Goal: Task Accomplishment & Management: Complete application form

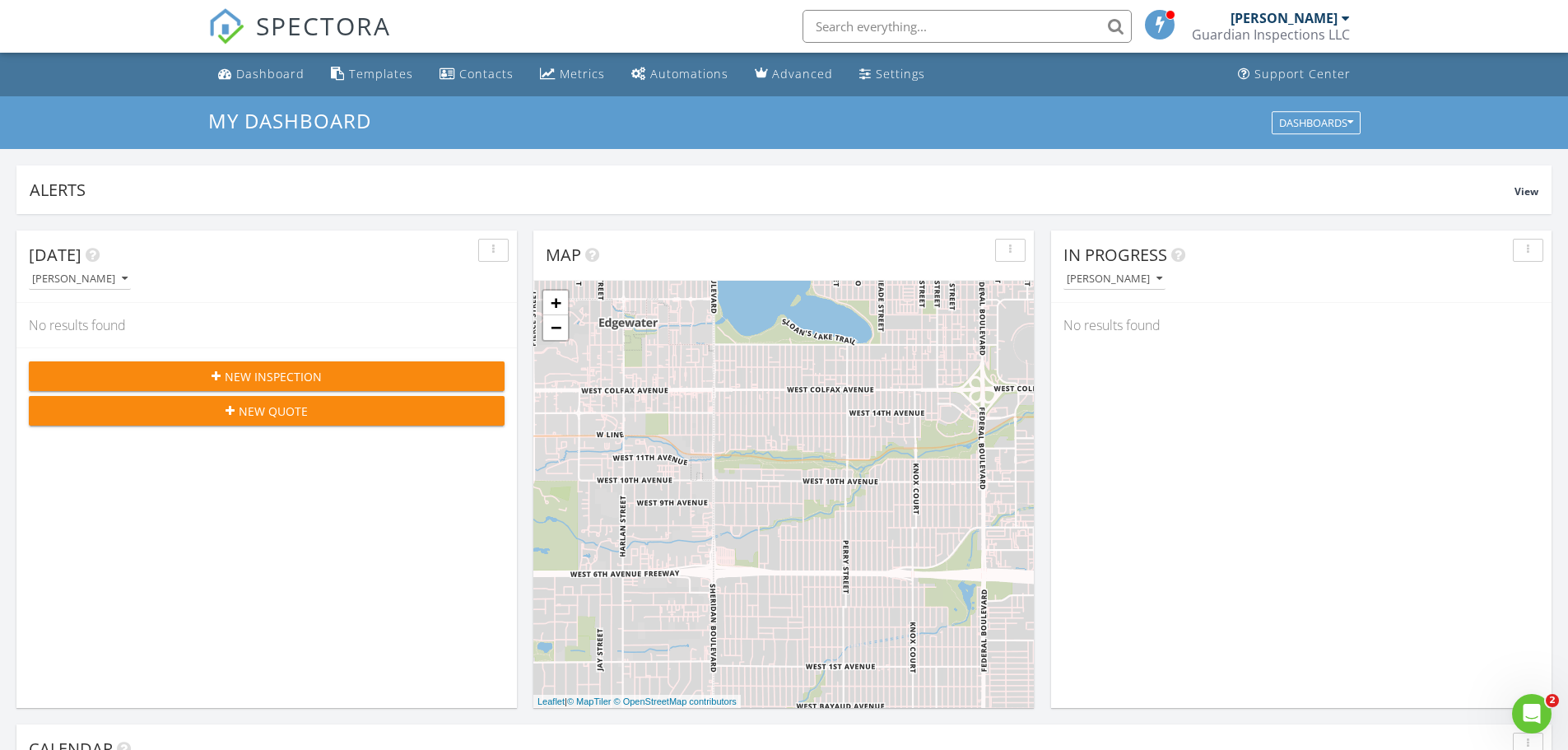
scroll to position [1524, 1594]
click at [216, 375] on icon "button" at bounding box center [216, 377] width 9 height 12
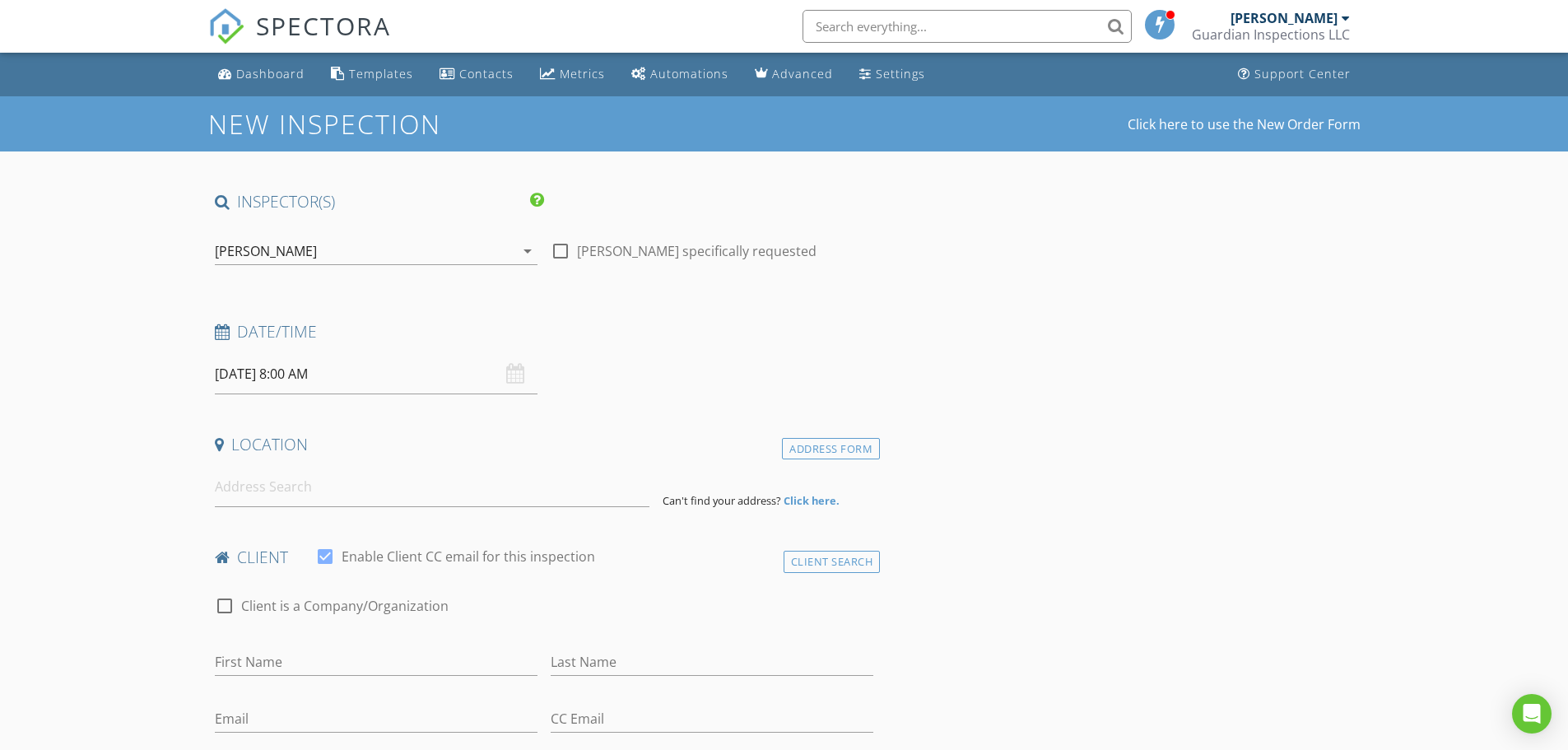
click at [314, 381] on input "08/29/2025 8:00 AM" at bounding box center [376, 373] width 322 height 40
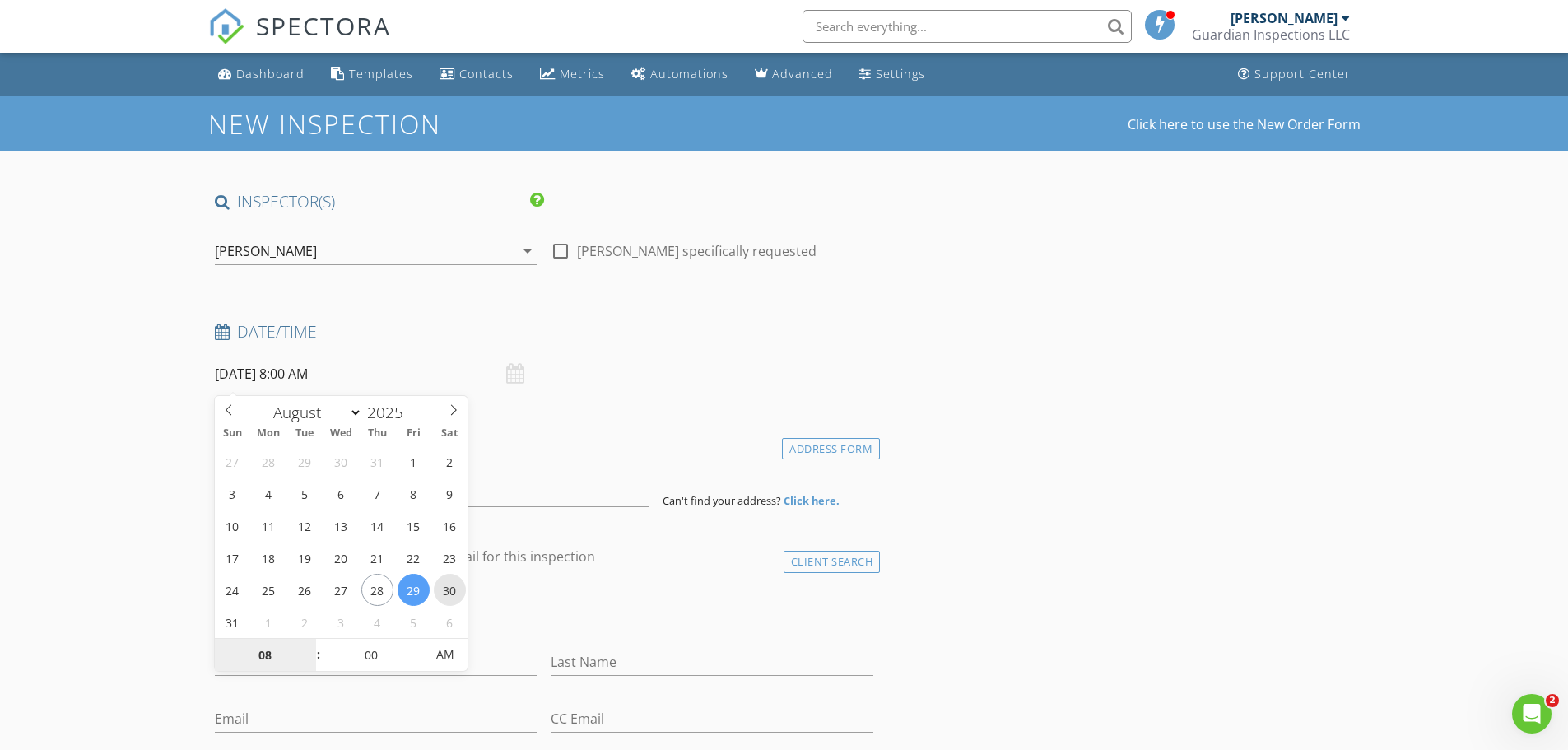
type input "08/30/2025 8:00 AM"
type input "10"
type input "[DATE] 10:00 AM"
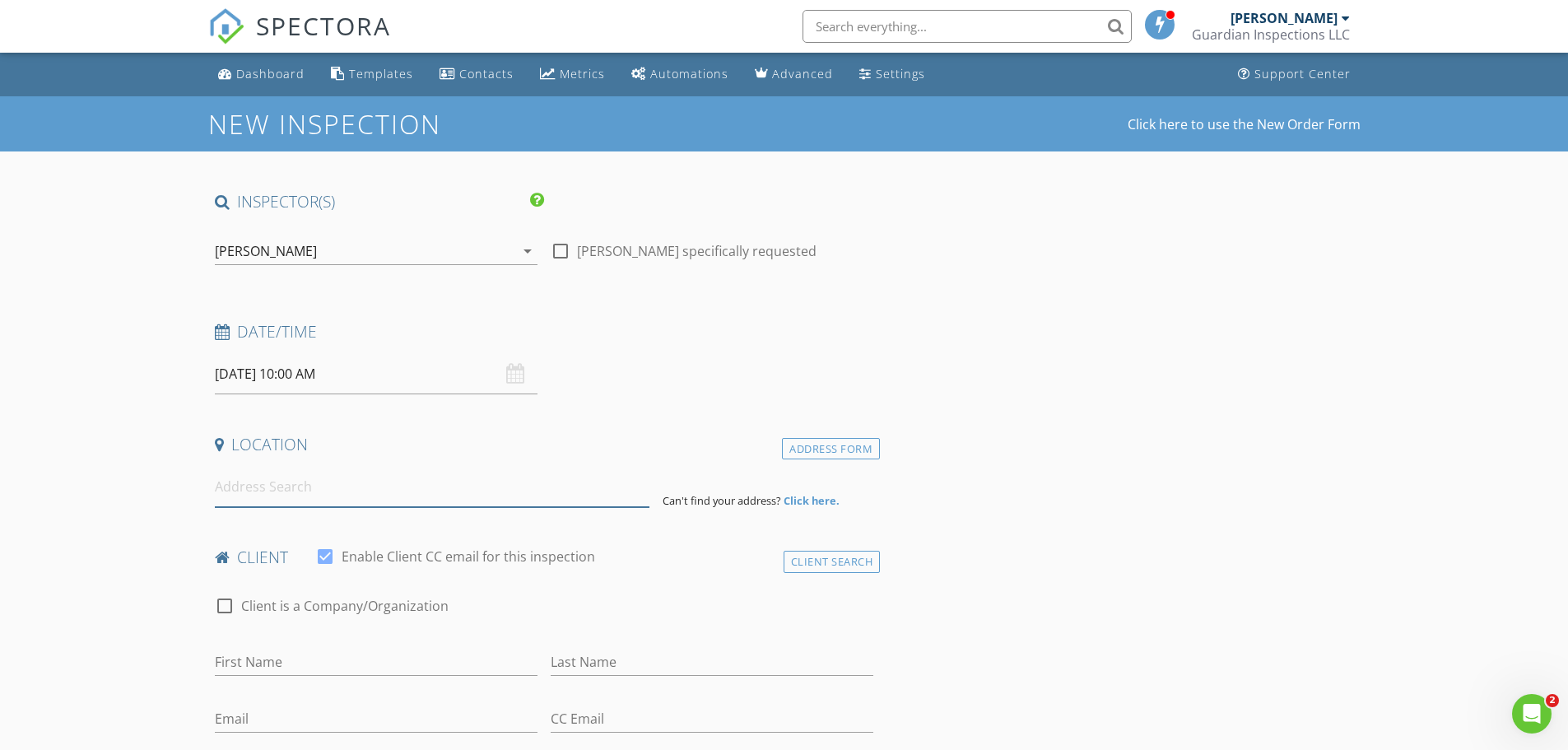
click at [247, 486] on input at bounding box center [432, 486] width 435 height 40
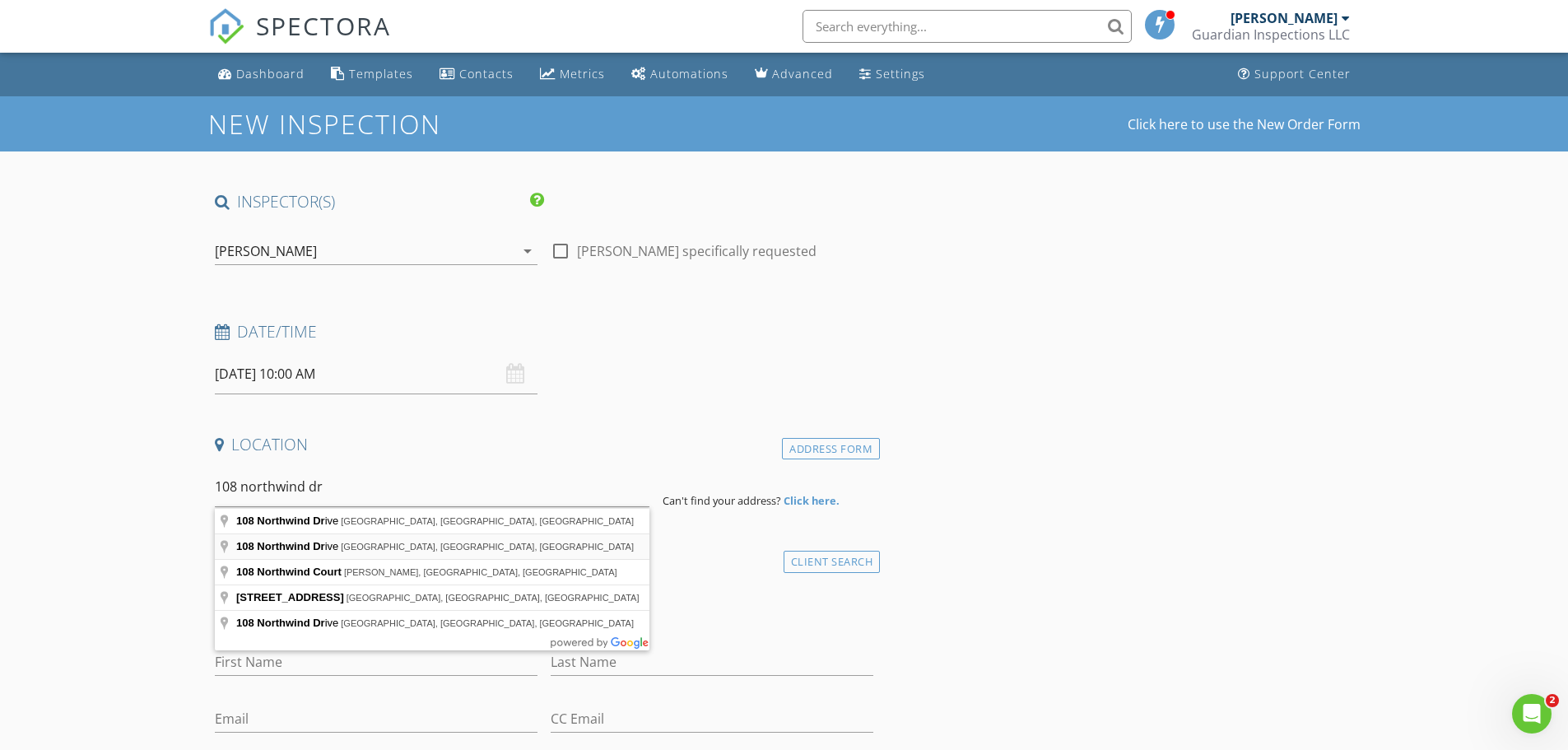
type input "108 Northwind Drive, Stockbridge, GA, USA"
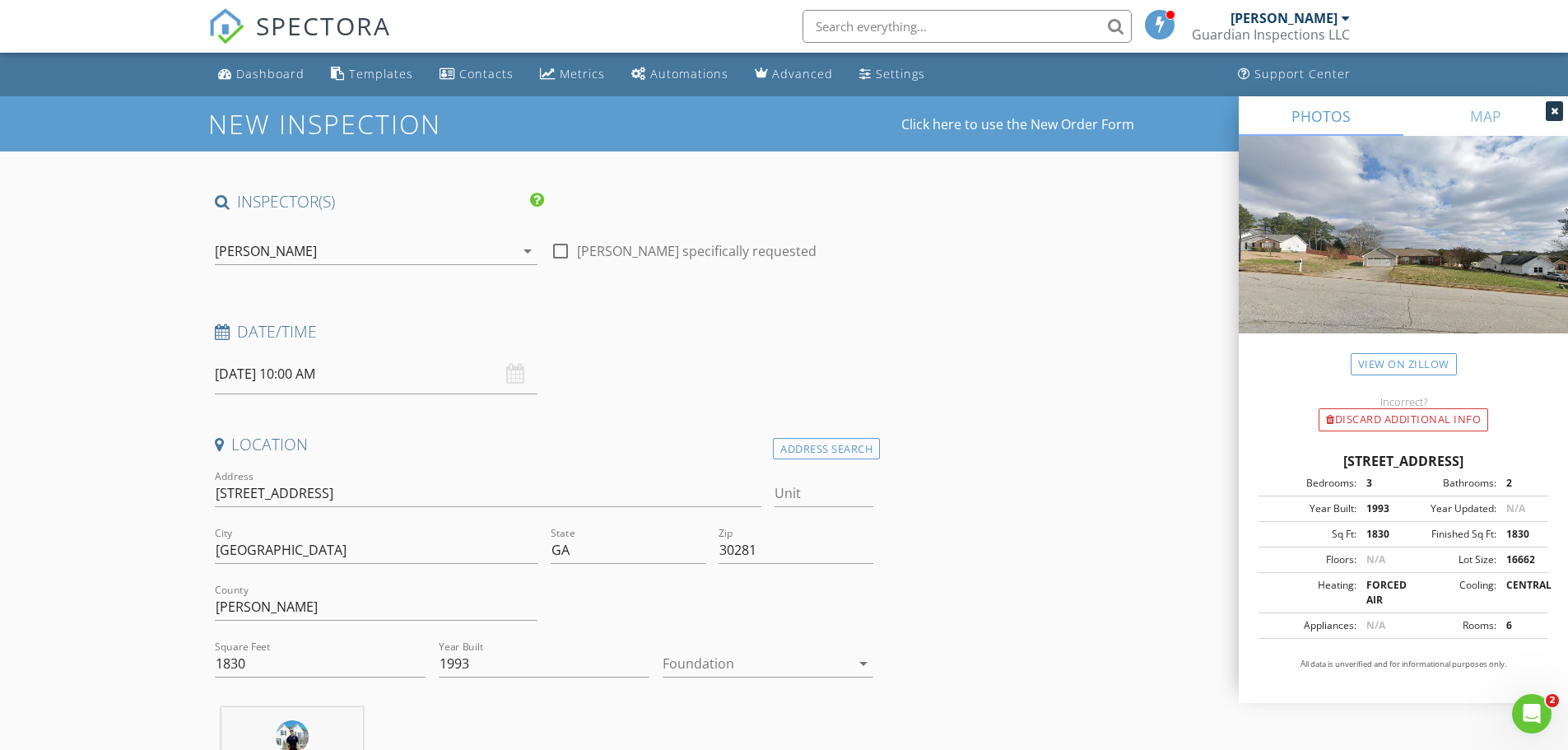
click at [751, 663] on div at bounding box center [756, 663] width 188 height 26
click at [745, 671] on div "Slab" at bounding box center [768, 680] width 185 height 20
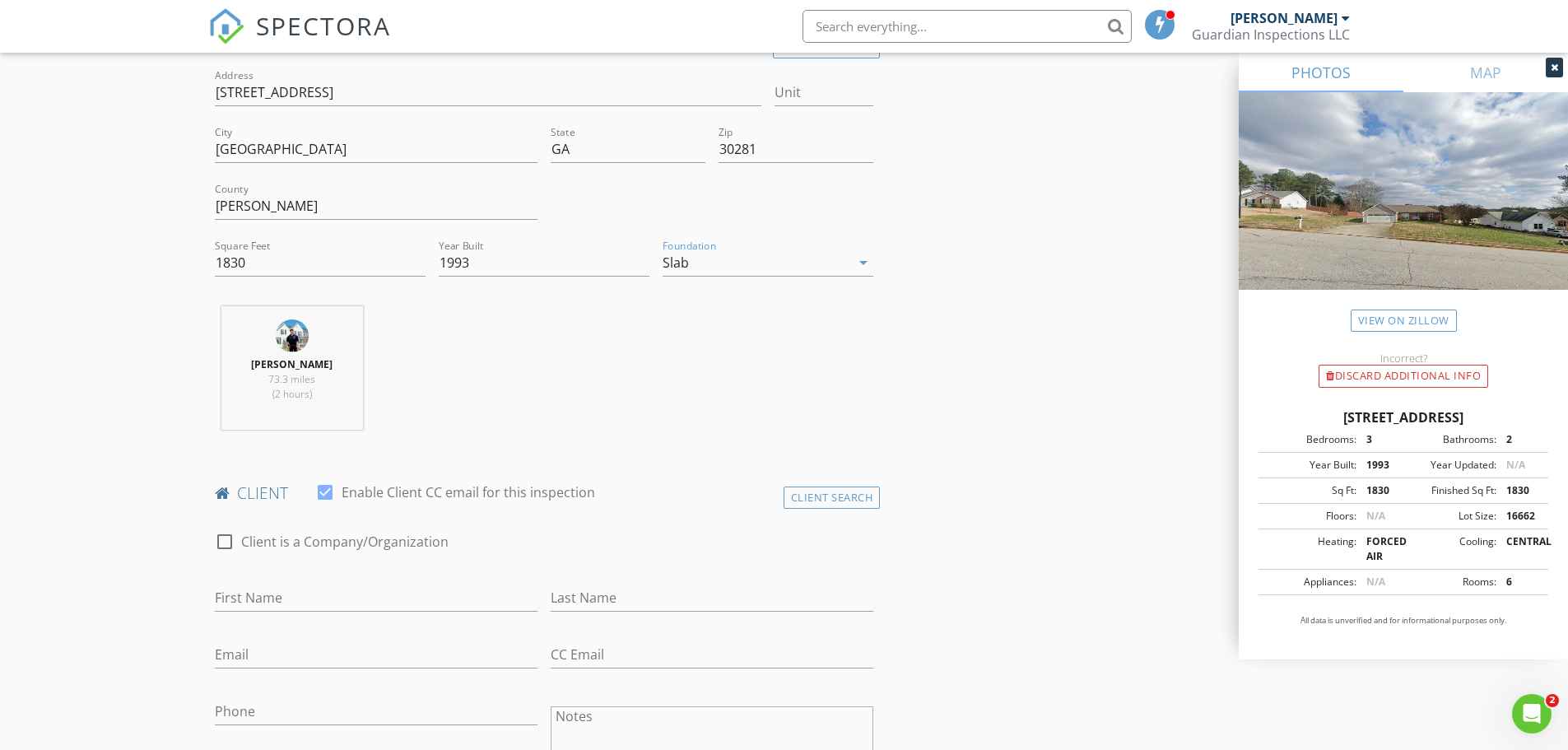
scroll to position [494, 0]
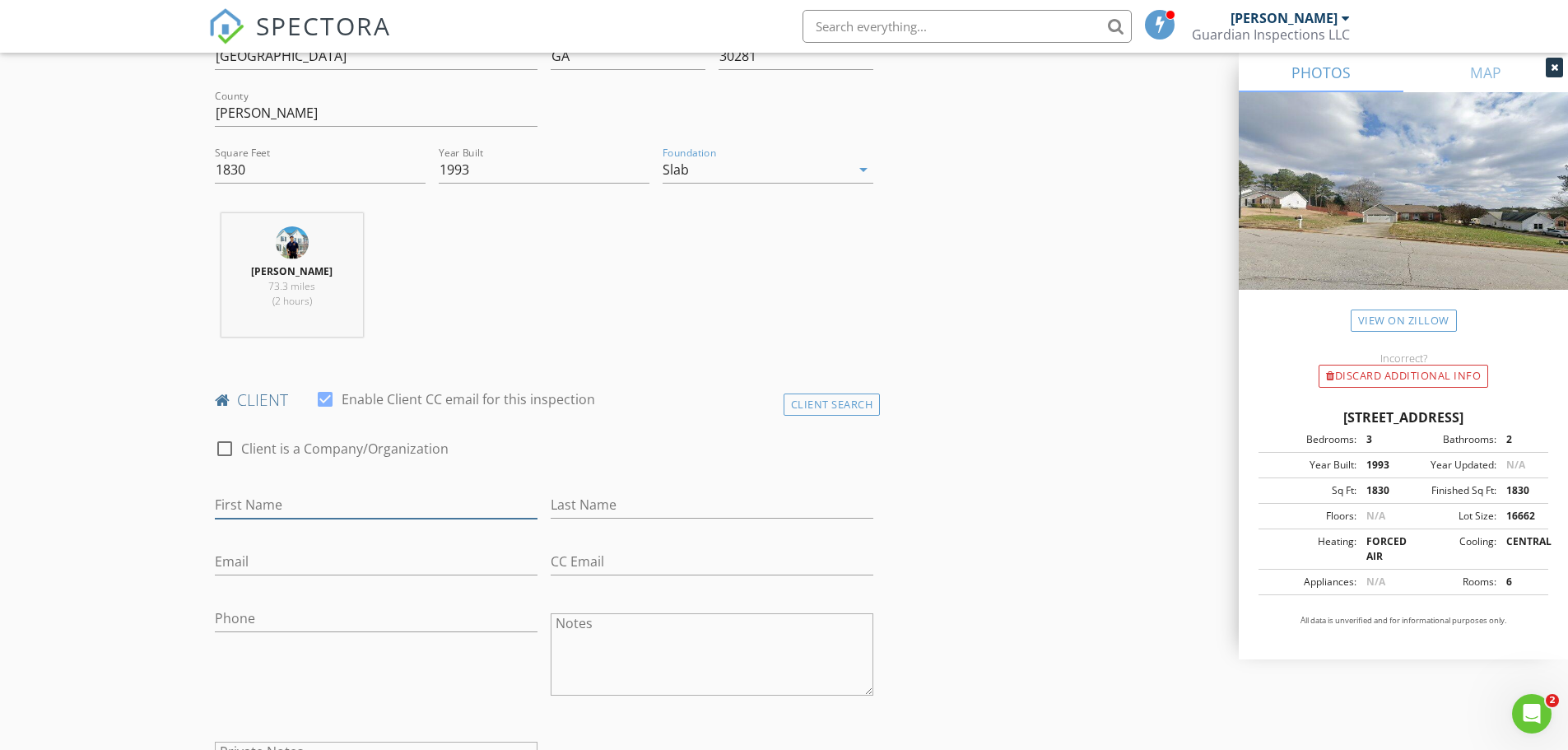
click at [298, 503] on input "First Name" at bounding box center [376, 505] width 322 height 27
type input "Renuka"
type input "Patel"
type input "renupatel19@gmail.com"
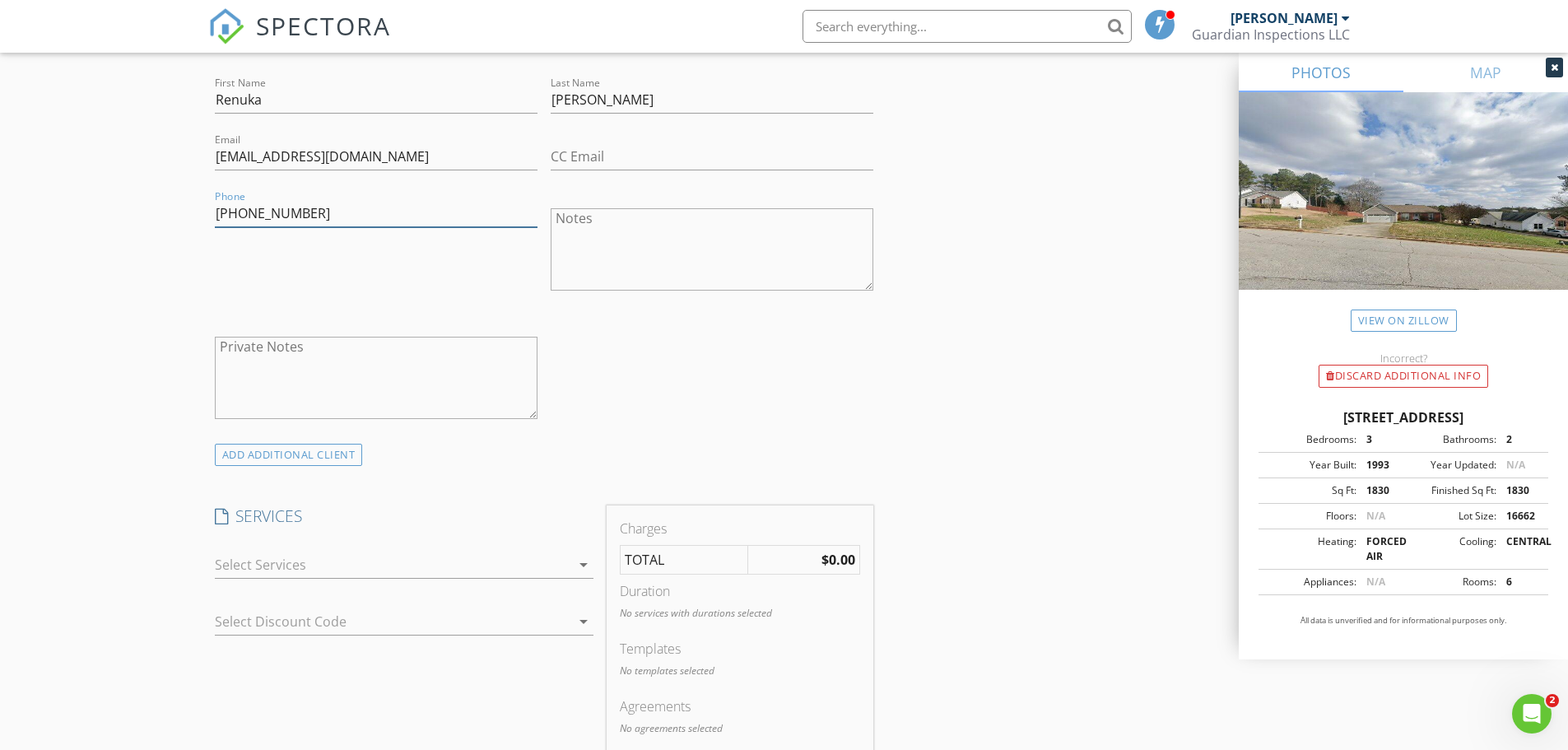
scroll to position [906, 0]
type input "404-581-2868"
click at [284, 554] on div at bounding box center [393, 558] width 355 height 26
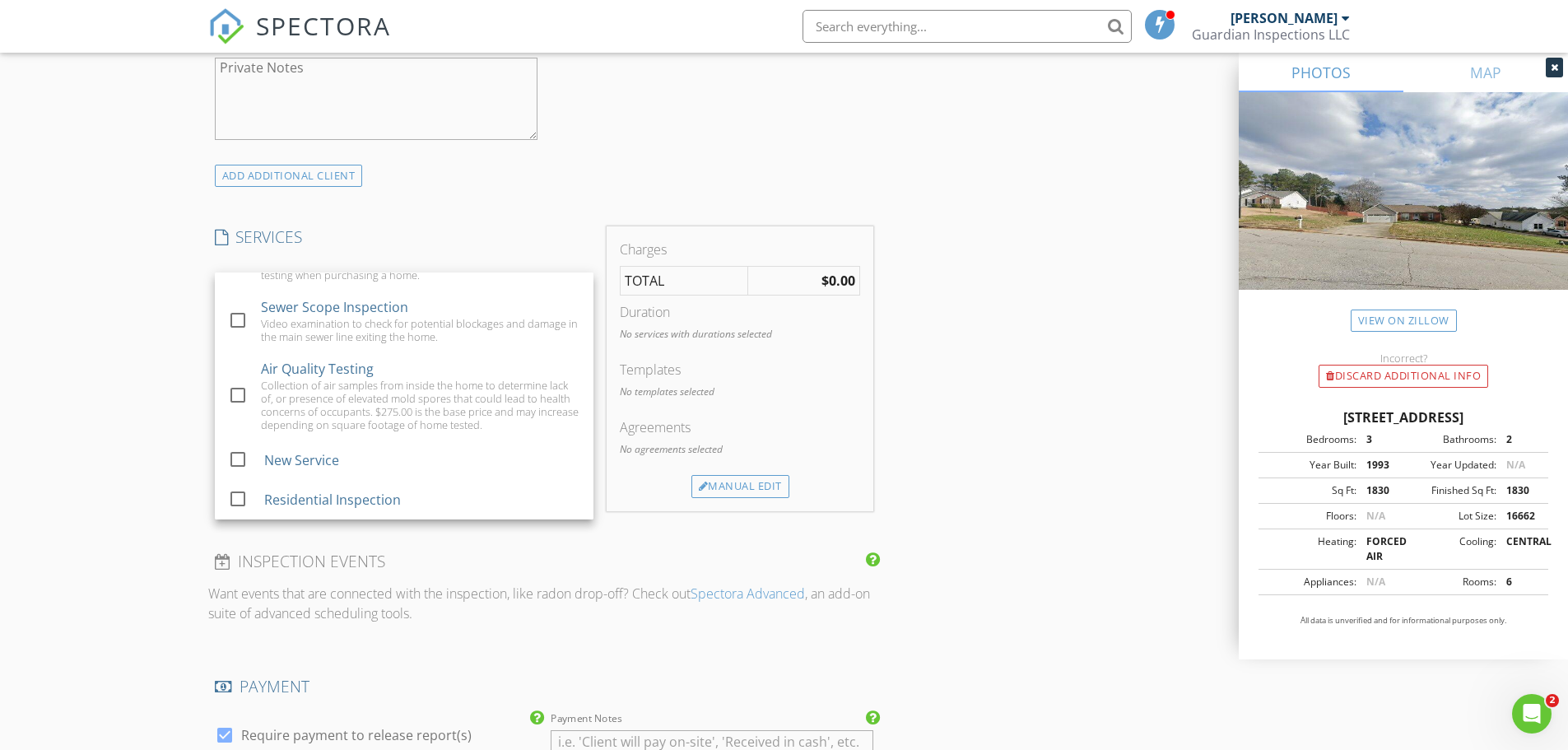
scroll to position [1235, 0]
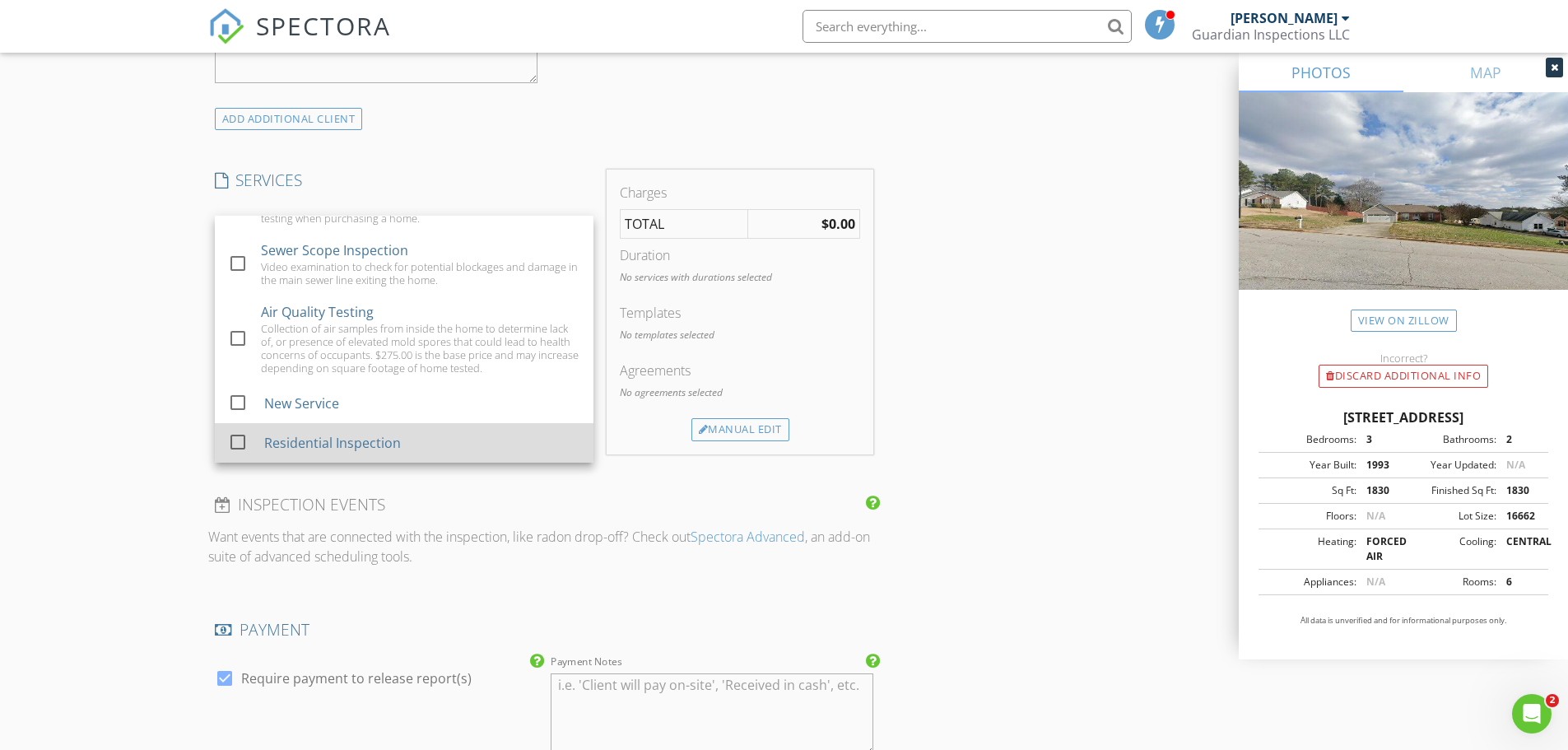
click at [304, 450] on div "Residential Inspection" at bounding box center [332, 442] width 137 height 20
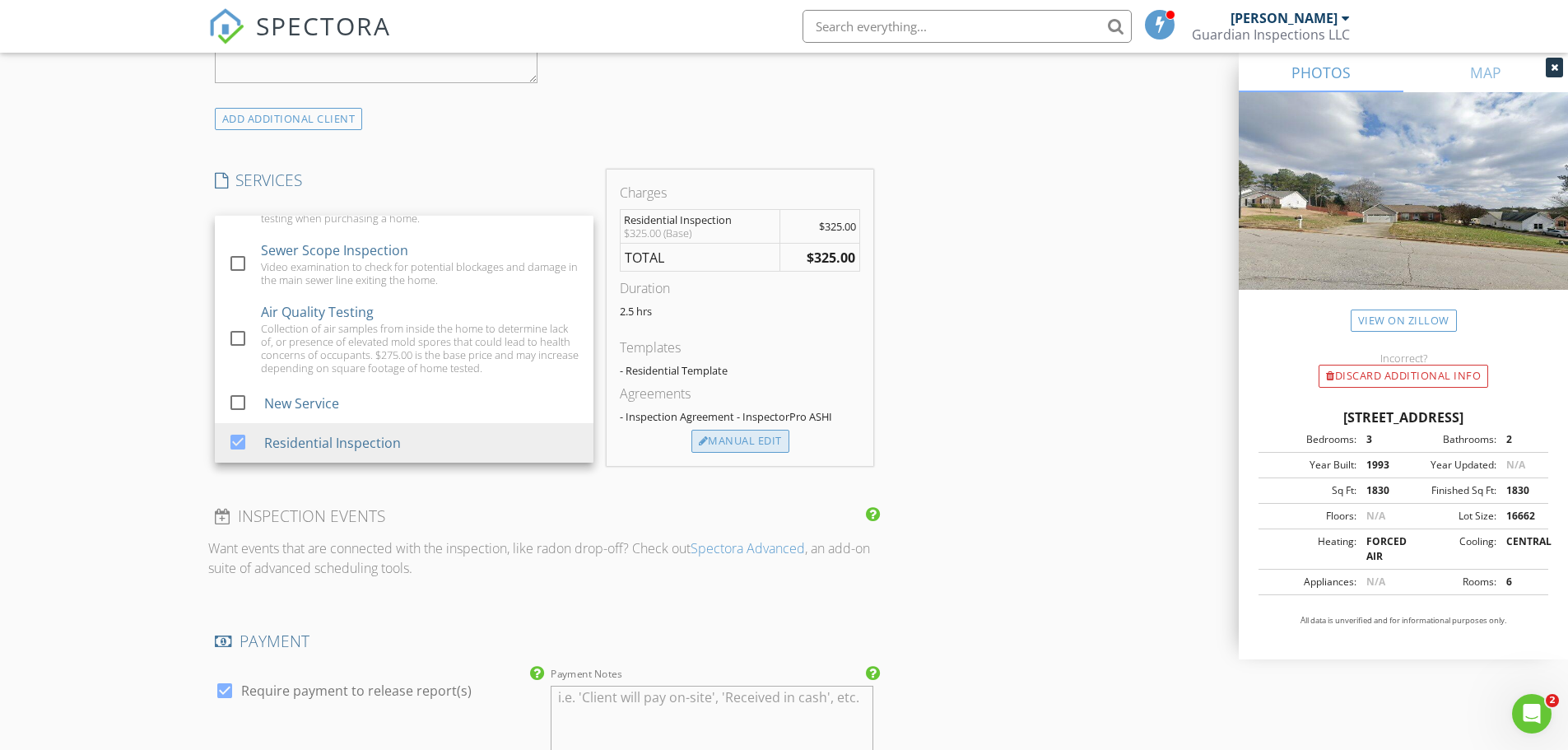
click at [702, 444] on div at bounding box center [704, 441] width 10 height 11
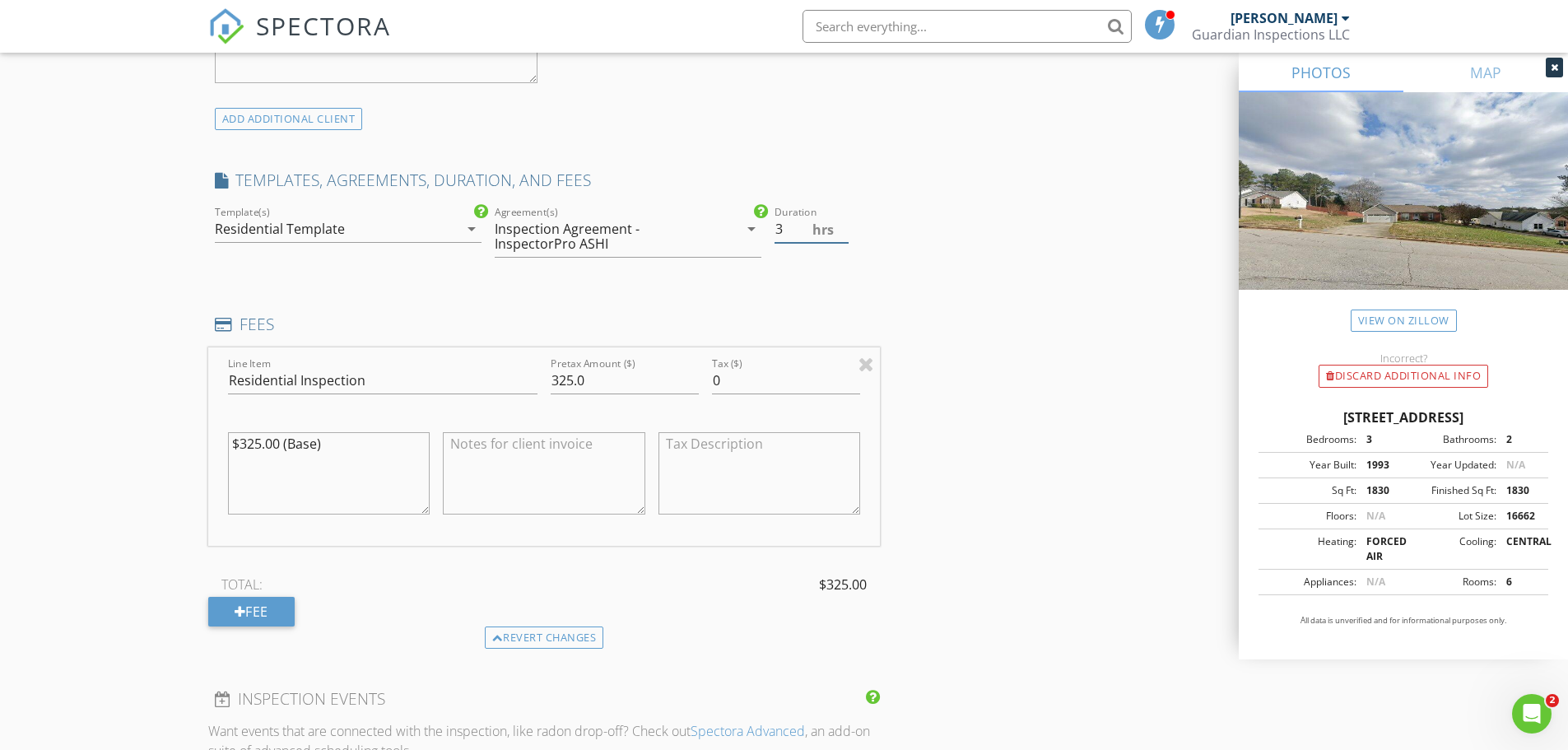
type input "3"
click at [844, 224] on input "3" at bounding box center [811, 230] width 74 height 27
drag, startPoint x: 582, startPoint y: 385, endPoint x: 512, endPoint y: 392, distance: 70.3
click at [512, 392] on div "Line Item Residential Inspection Pretax Amount ($) 325.0 Tax ($) 0 $325.00 (Bas…" at bounding box center [544, 446] width 673 height 198
type input "450"
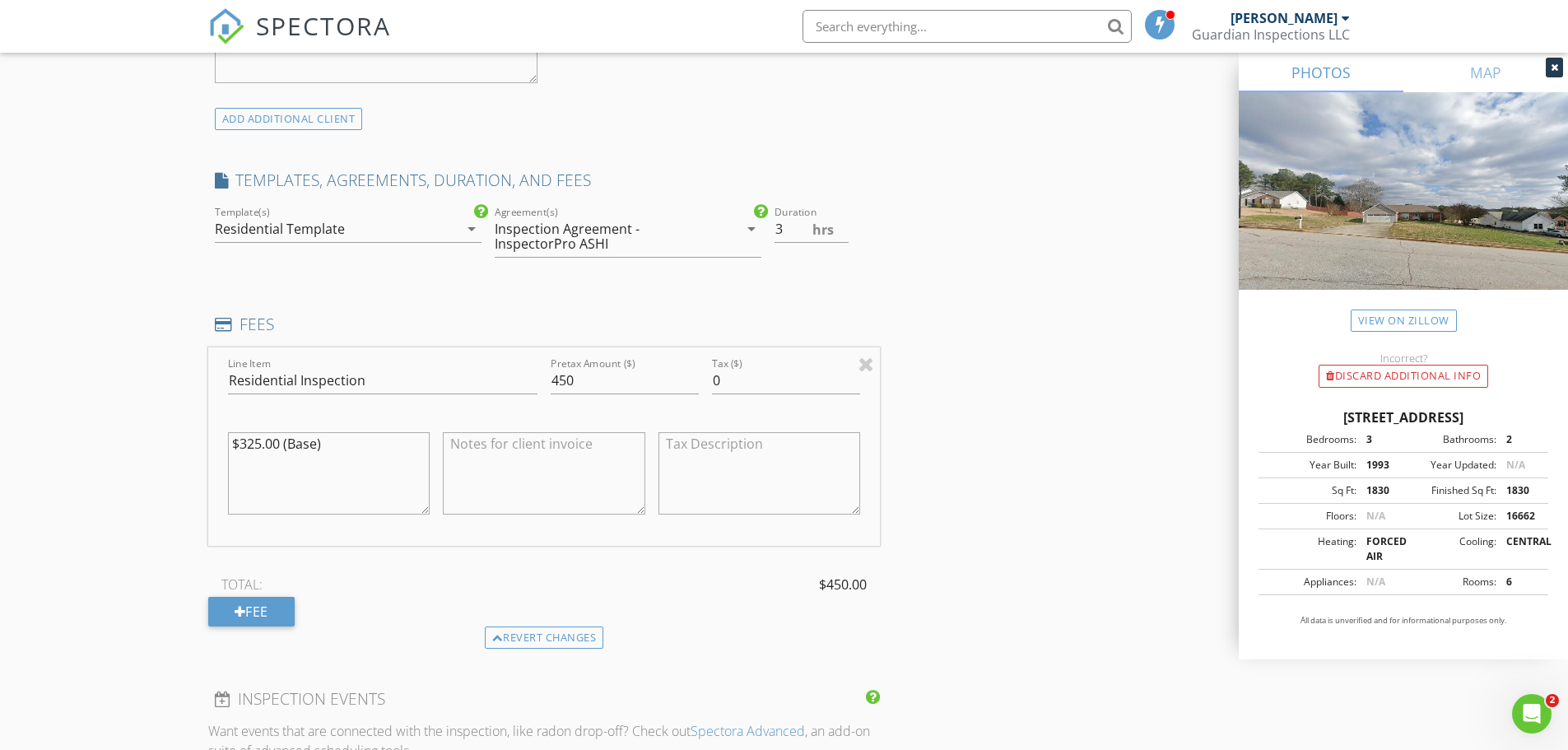
click at [1048, 487] on div "INSPECTOR(S) check_box Javie Farmer PRIMARY Javie Farmer arrow_drop_down check_…" at bounding box center [784, 403] width 1152 height 2893
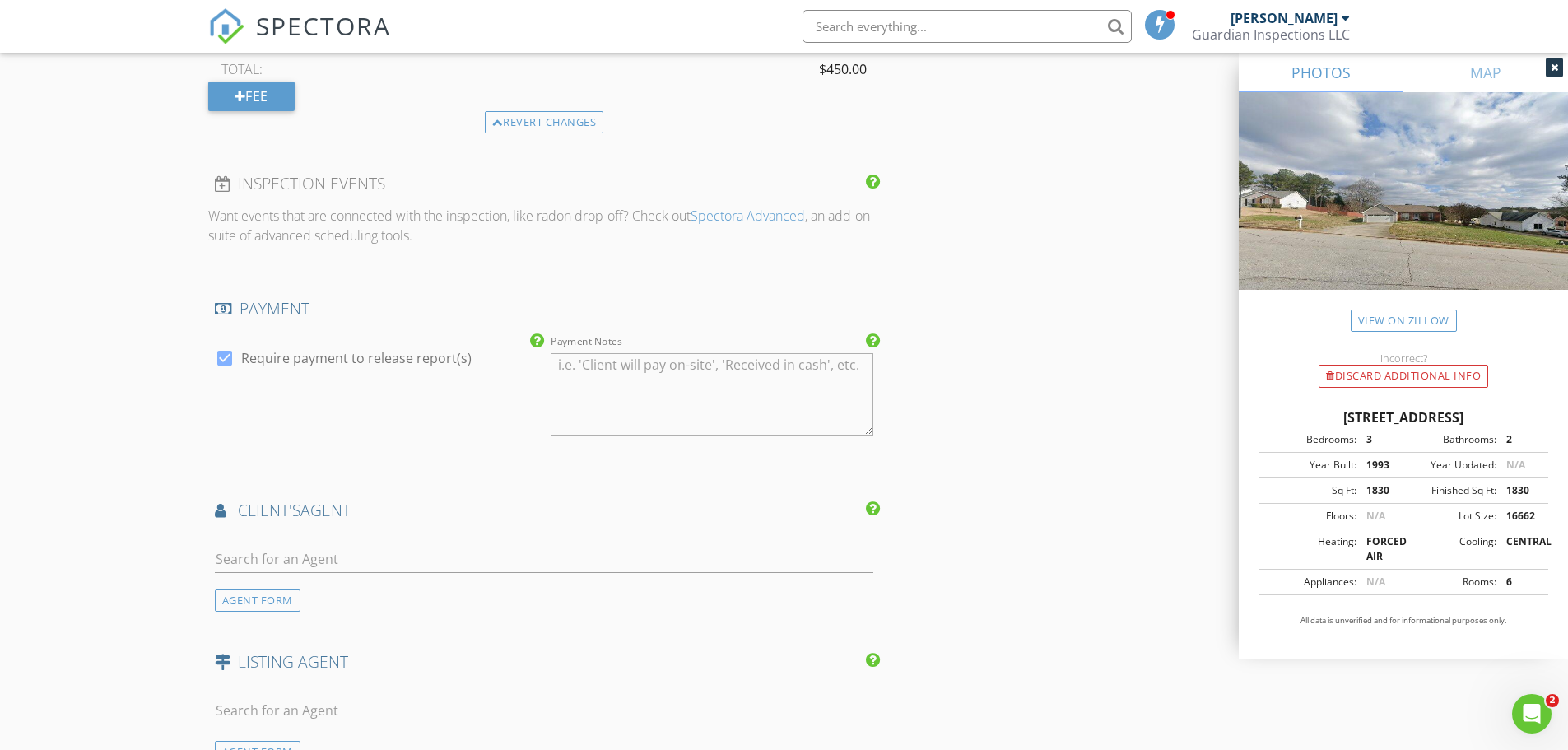
scroll to position [1975, 0]
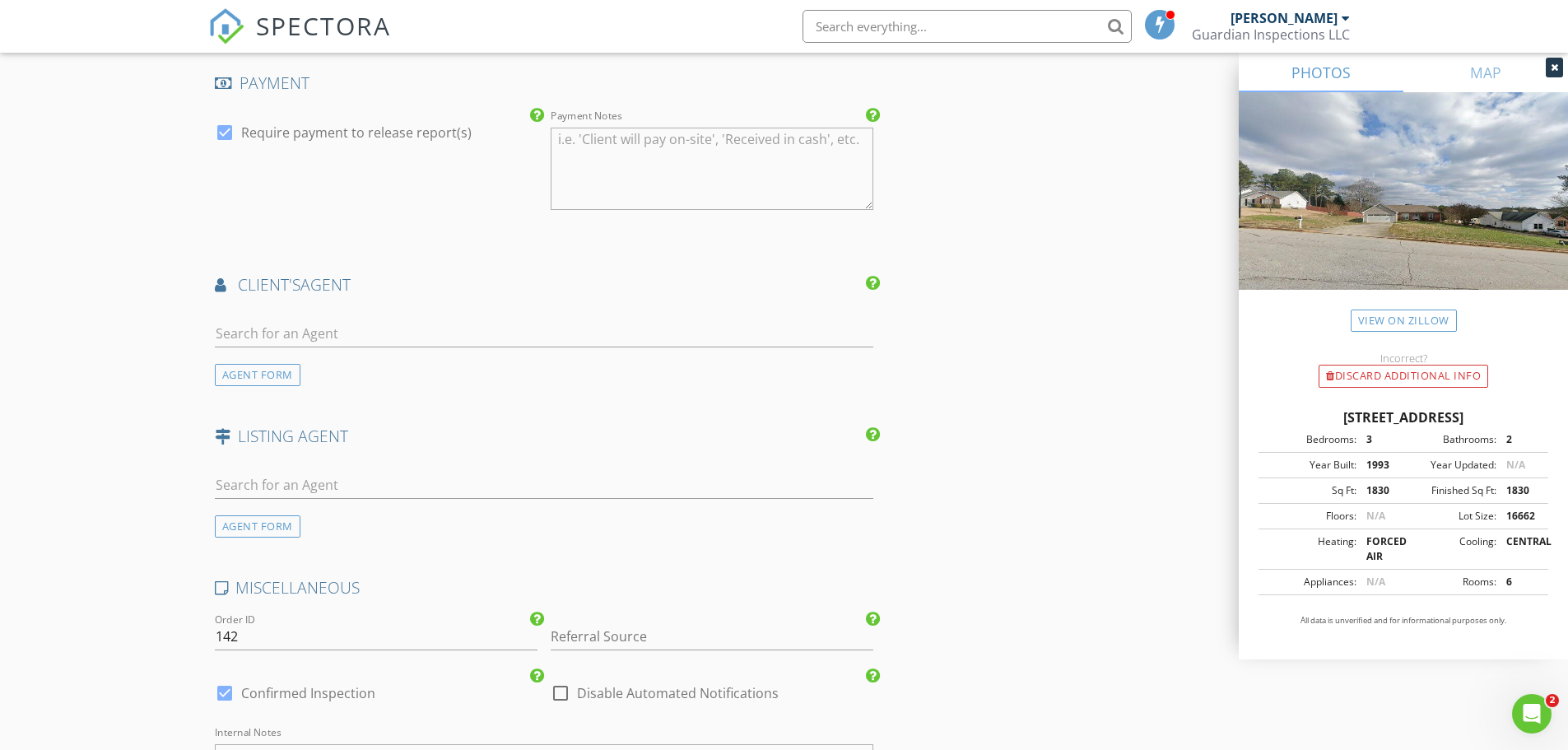
click at [280, 316] on div at bounding box center [544, 337] width 659 height 54
click at [274, 332] on input "text" at bounding box center [544, 334] width 659 height 27
type input "tracy d"
click at [293, 419] on div "Joe Stockdale Real Estate" at bounding box center [328, 425] width 134 height 13
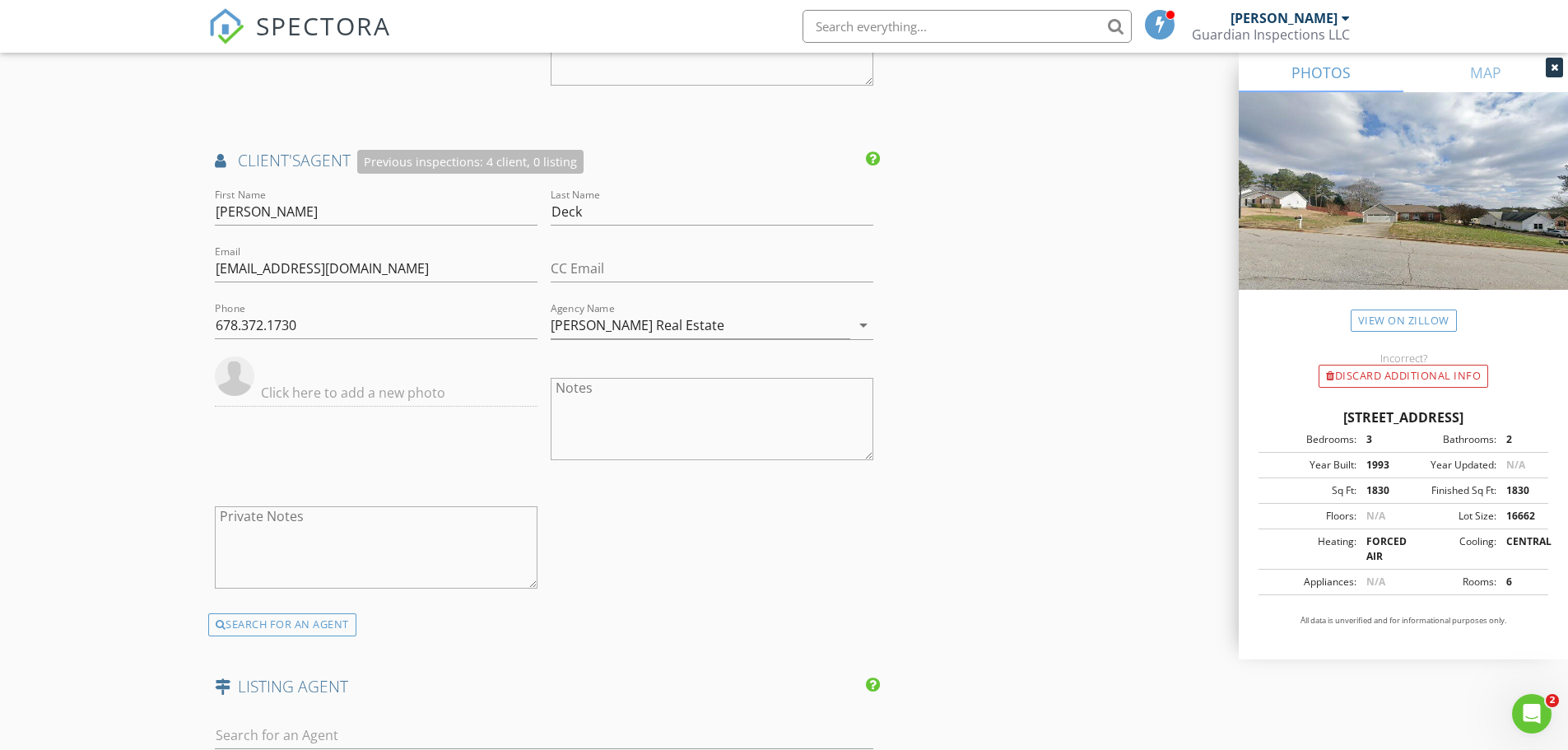
scroll to position [2223, 0]
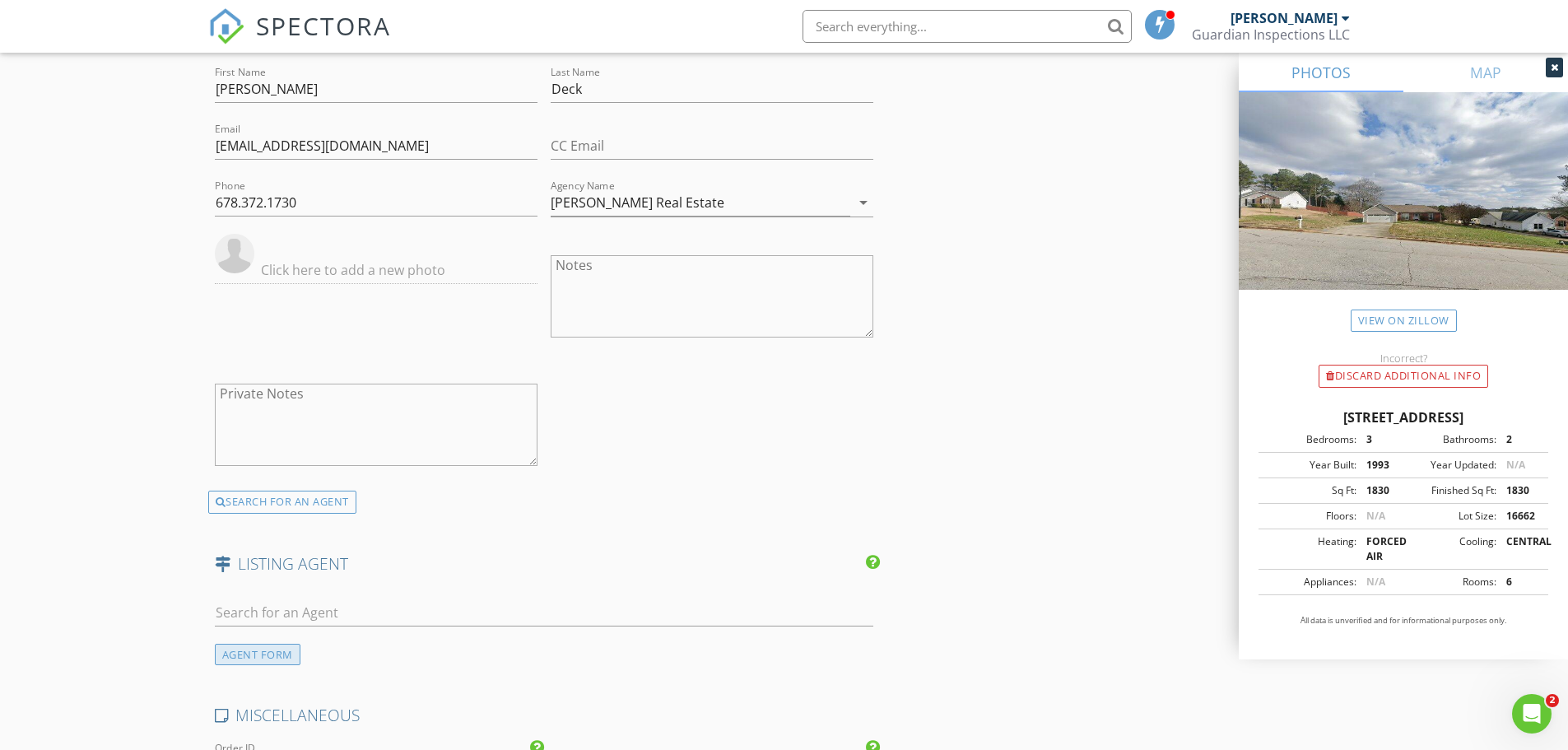
click at [276, 663] on div "AGENT FORM" at bounding box center [258, 655] width 86 height 22
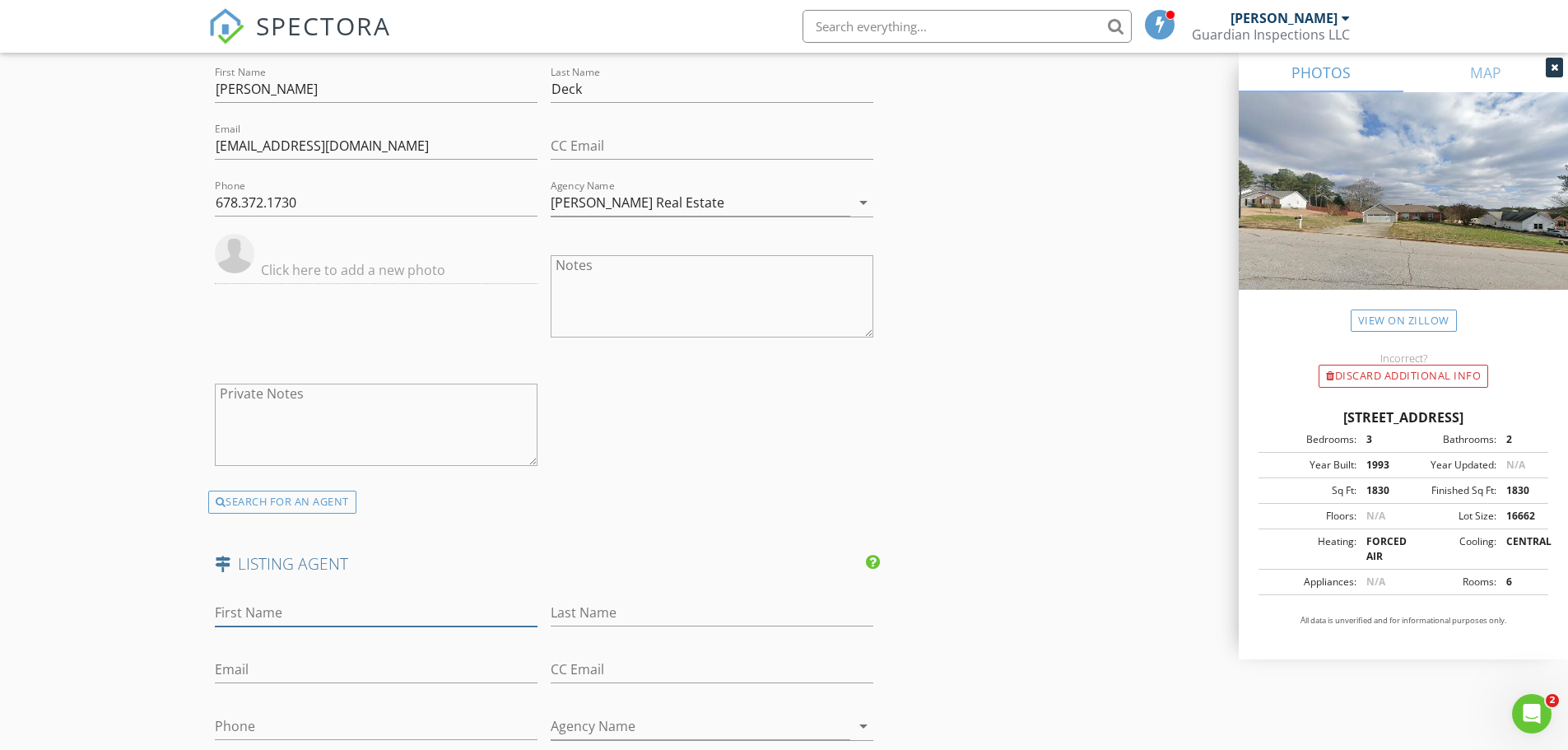
click at [336, 607] on input "First Name" at bounding box center [376, 613] width 322 height 27
type input "Brooke"
type input "Wooley"
paste input "brooke@padlybuys.com"
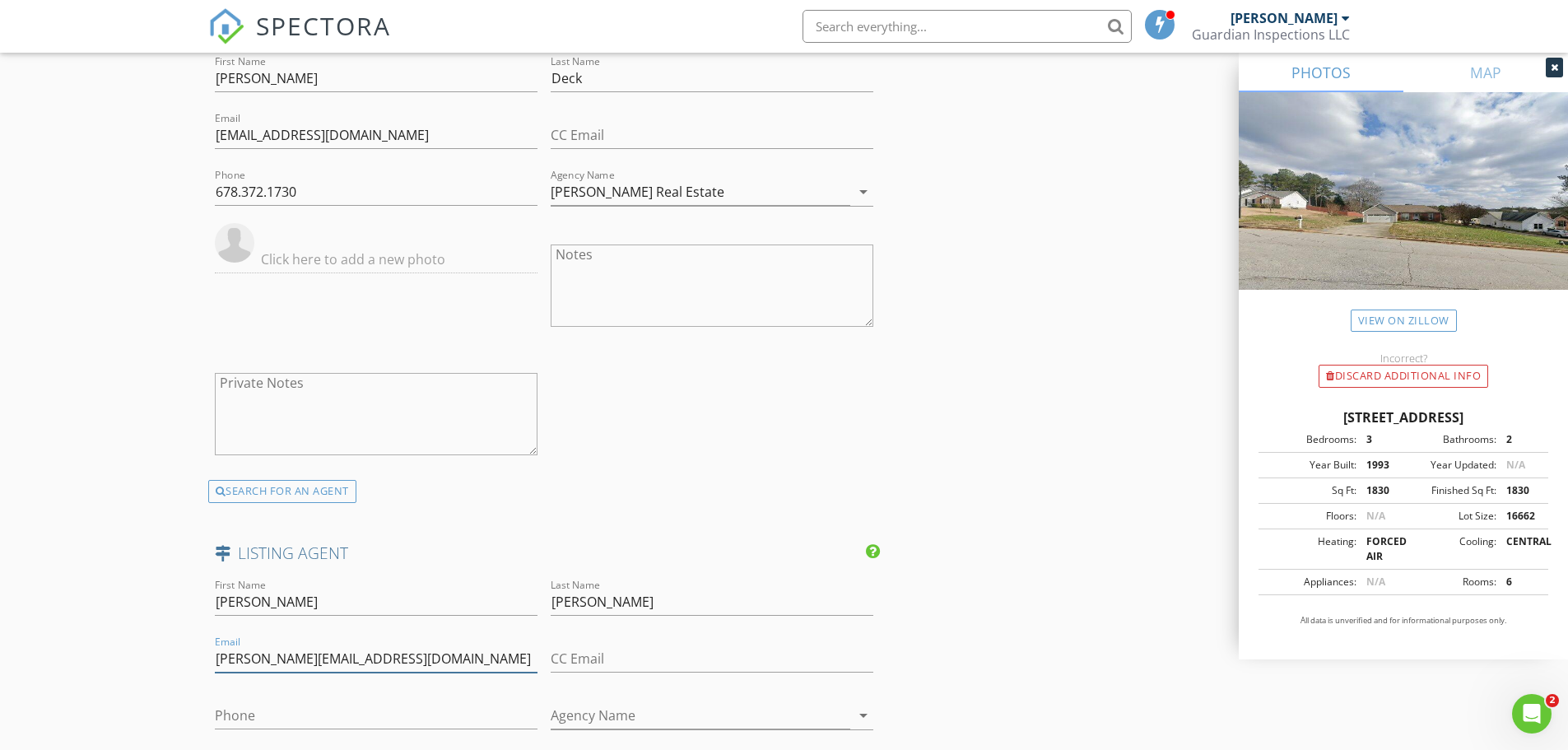
scroll to position [2469, 0]
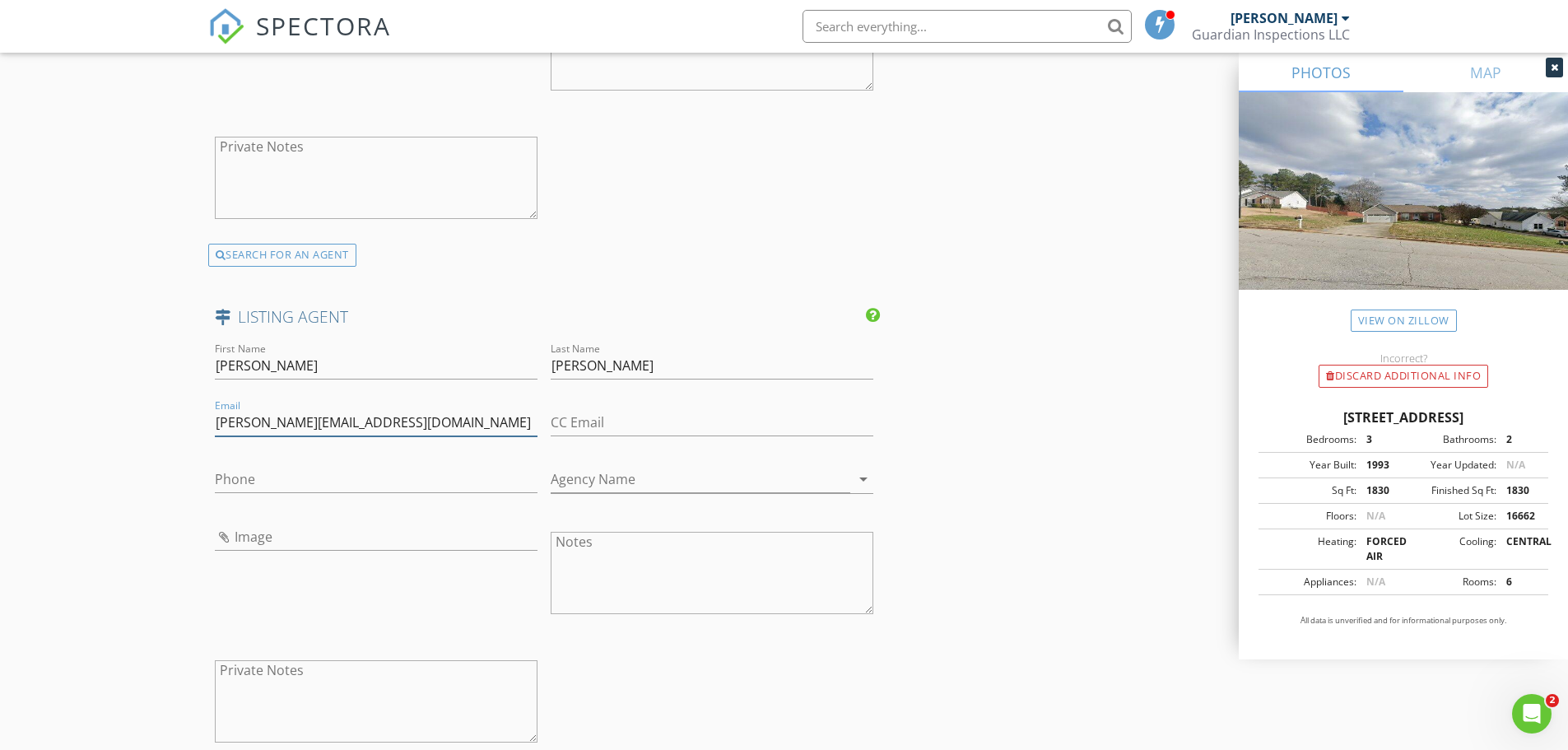
type input "brooke@padlybuys.com"
click at [600, 483] on input "Agency Name" at bounding box center [701, 480] width 299 height 27
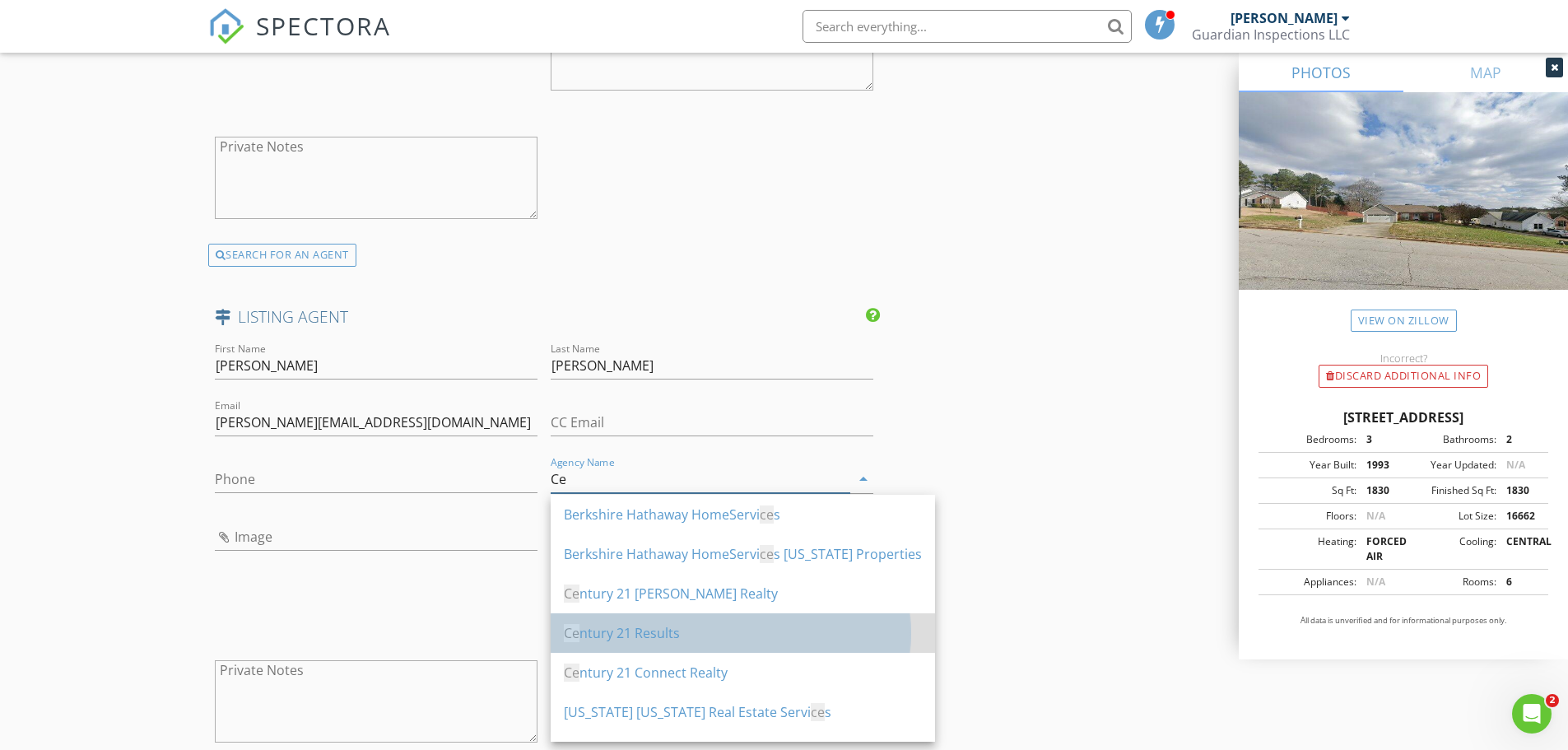
click at [612, 629] on div "Ce ntury 21 Results" at bounding box center [742, 633] width 358 height 20
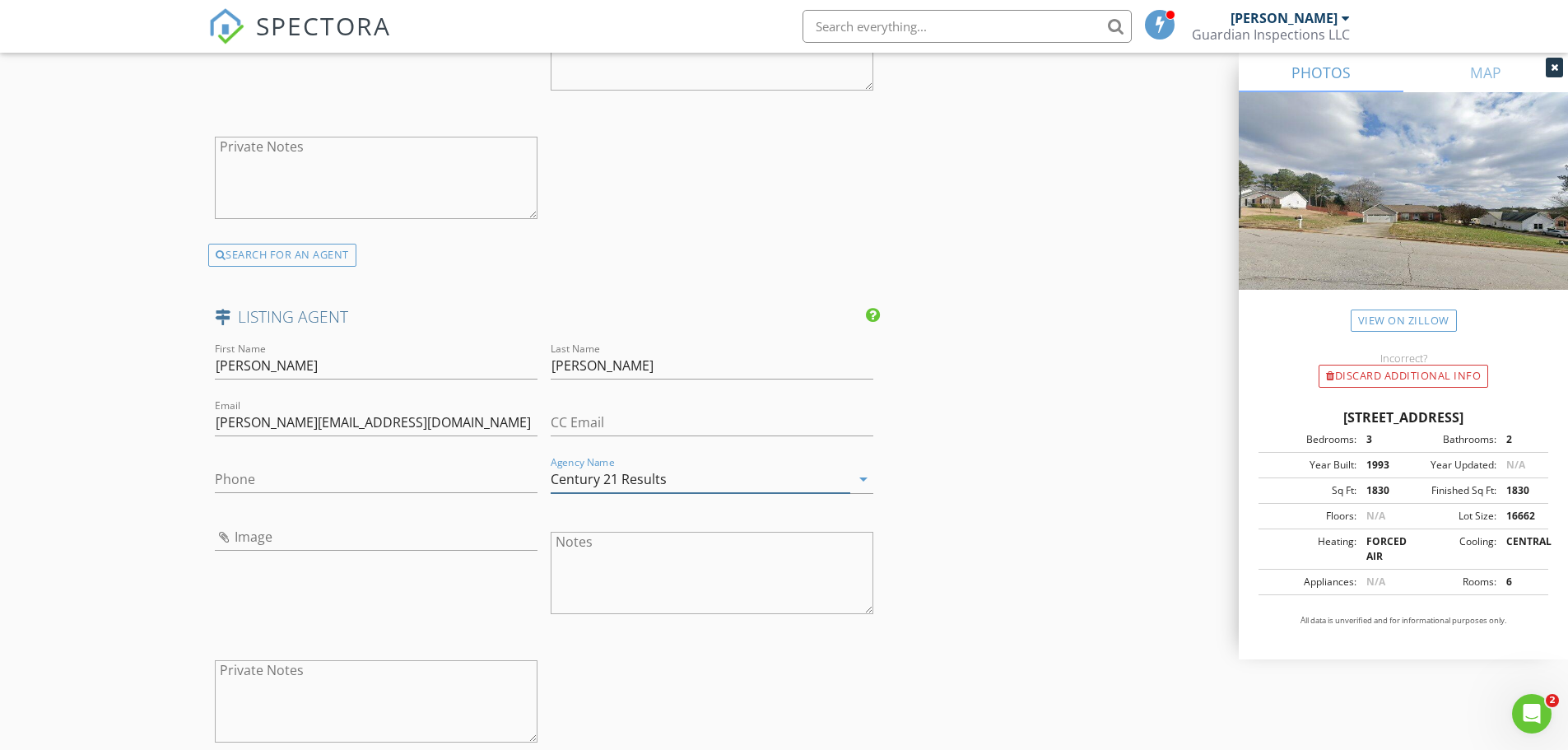
type input "Century 21 Results"
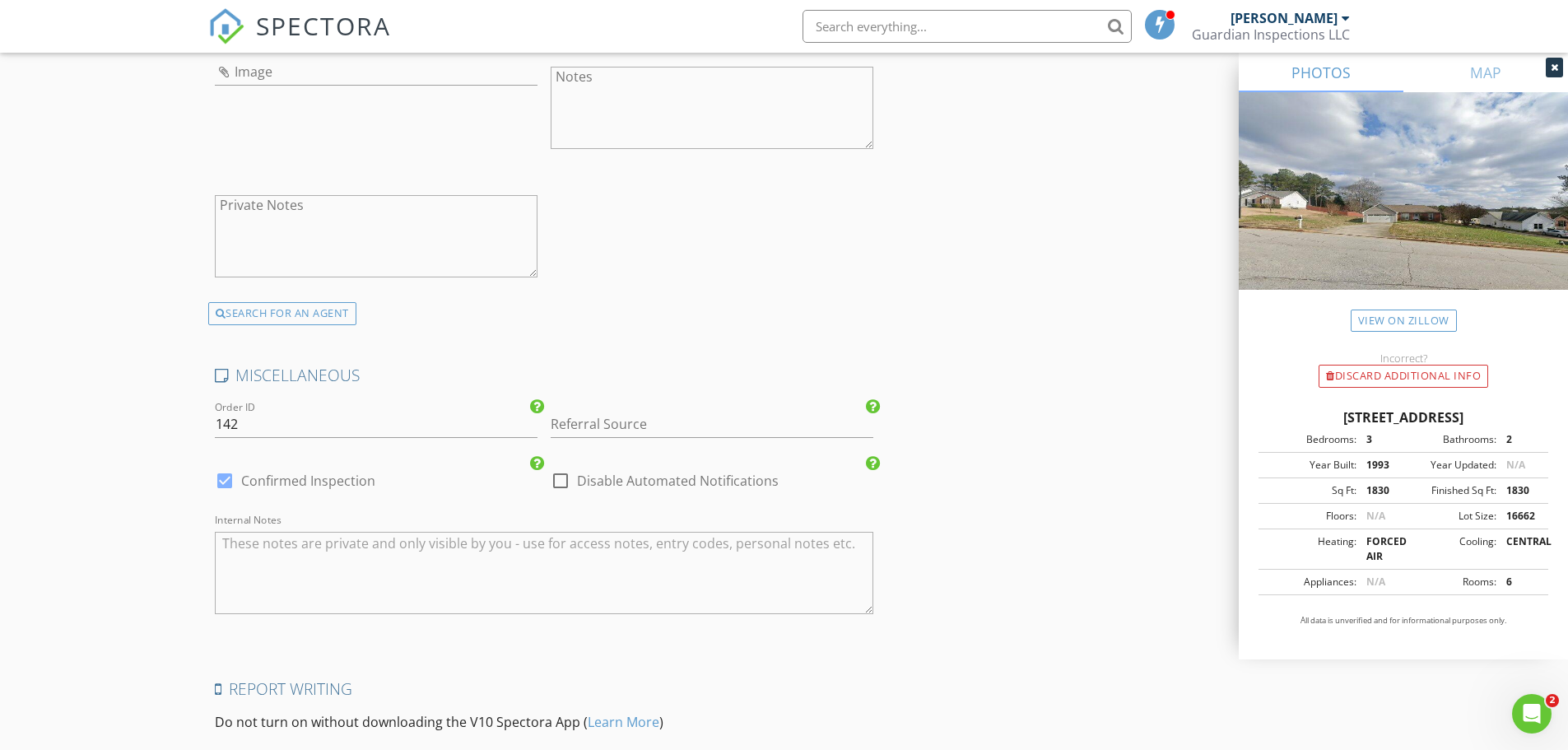
scroll to position [3122, 0]
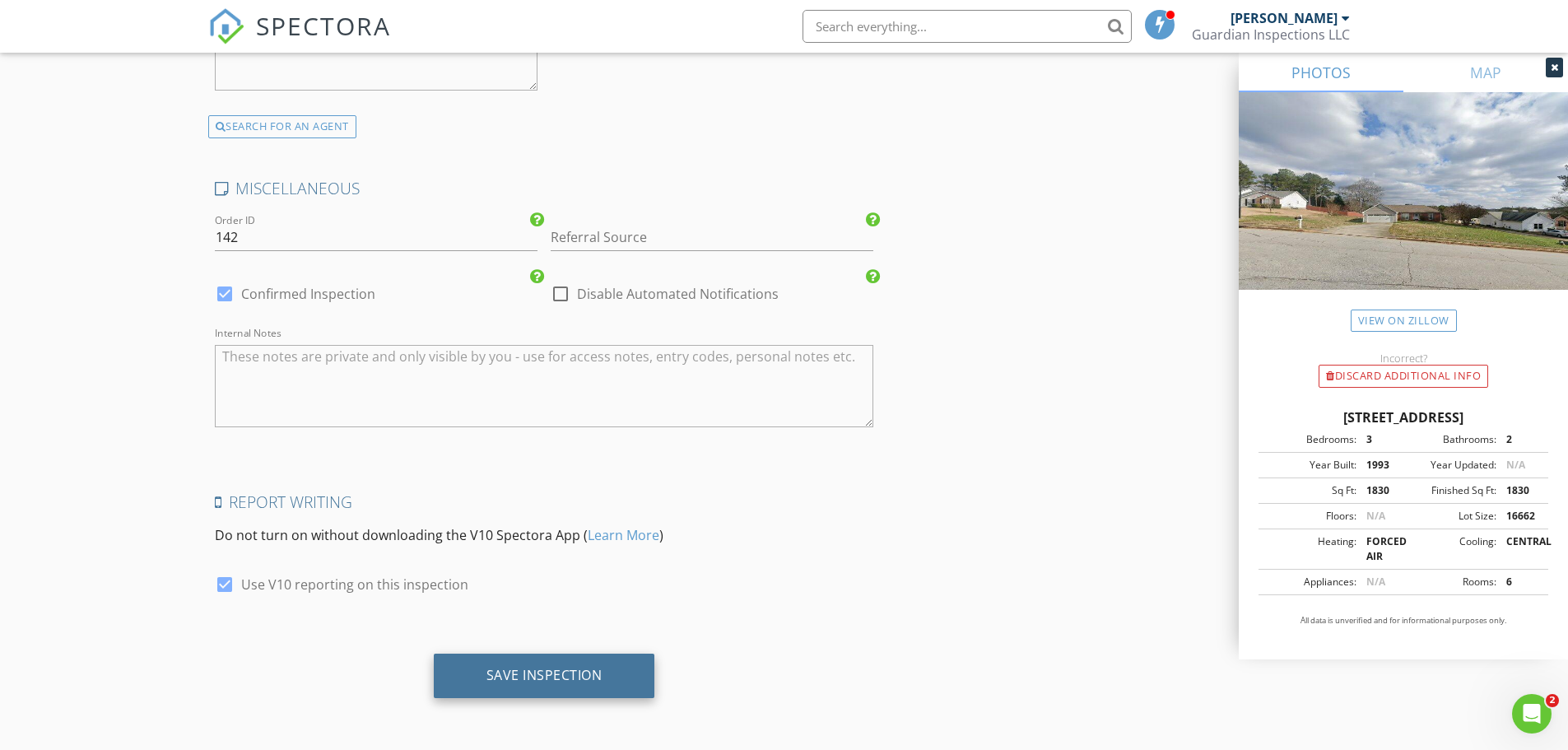
click at [520, 664] on div "Save Inspection" at bounding box center [544, 676] width 221 height 44
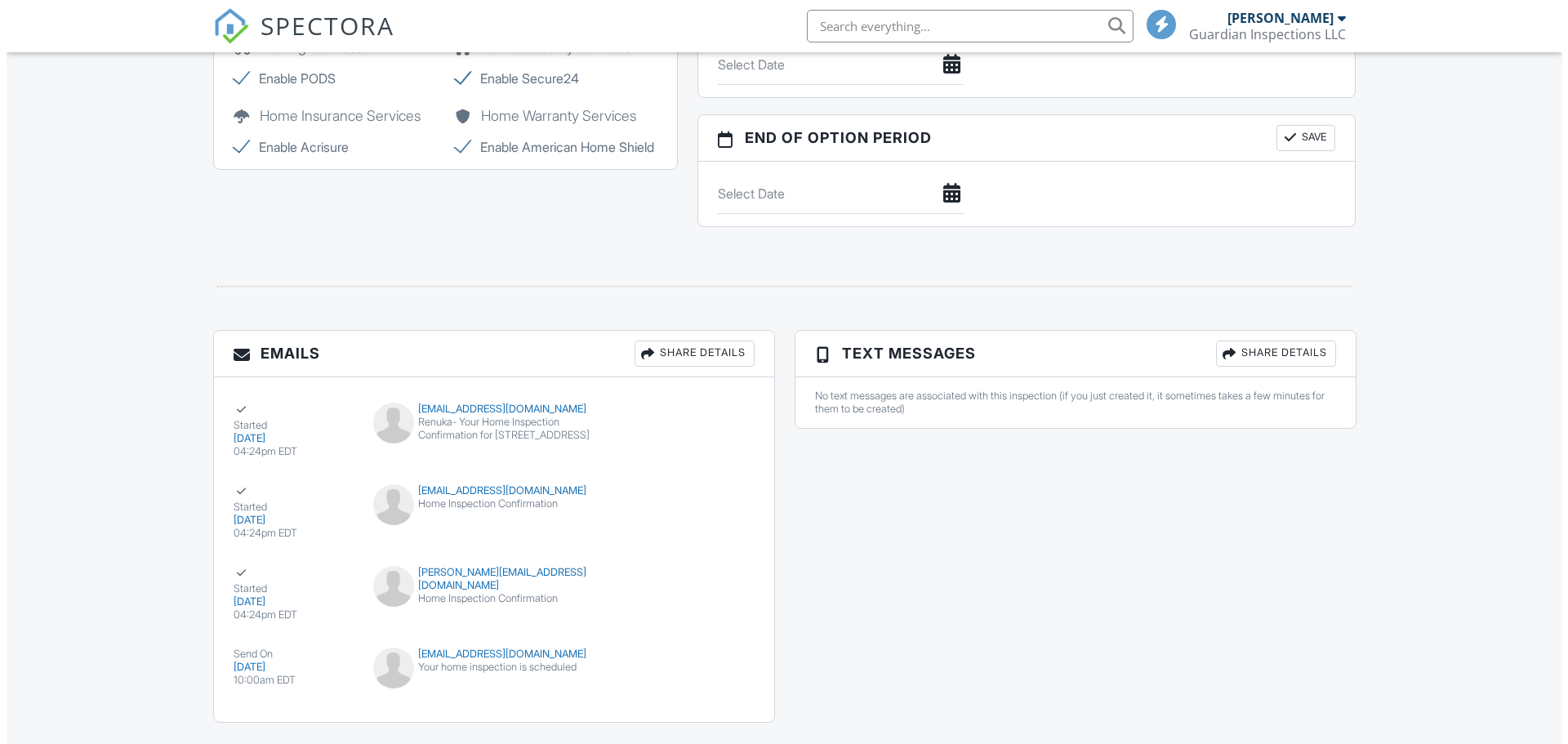
scroll to position [1635, 0]
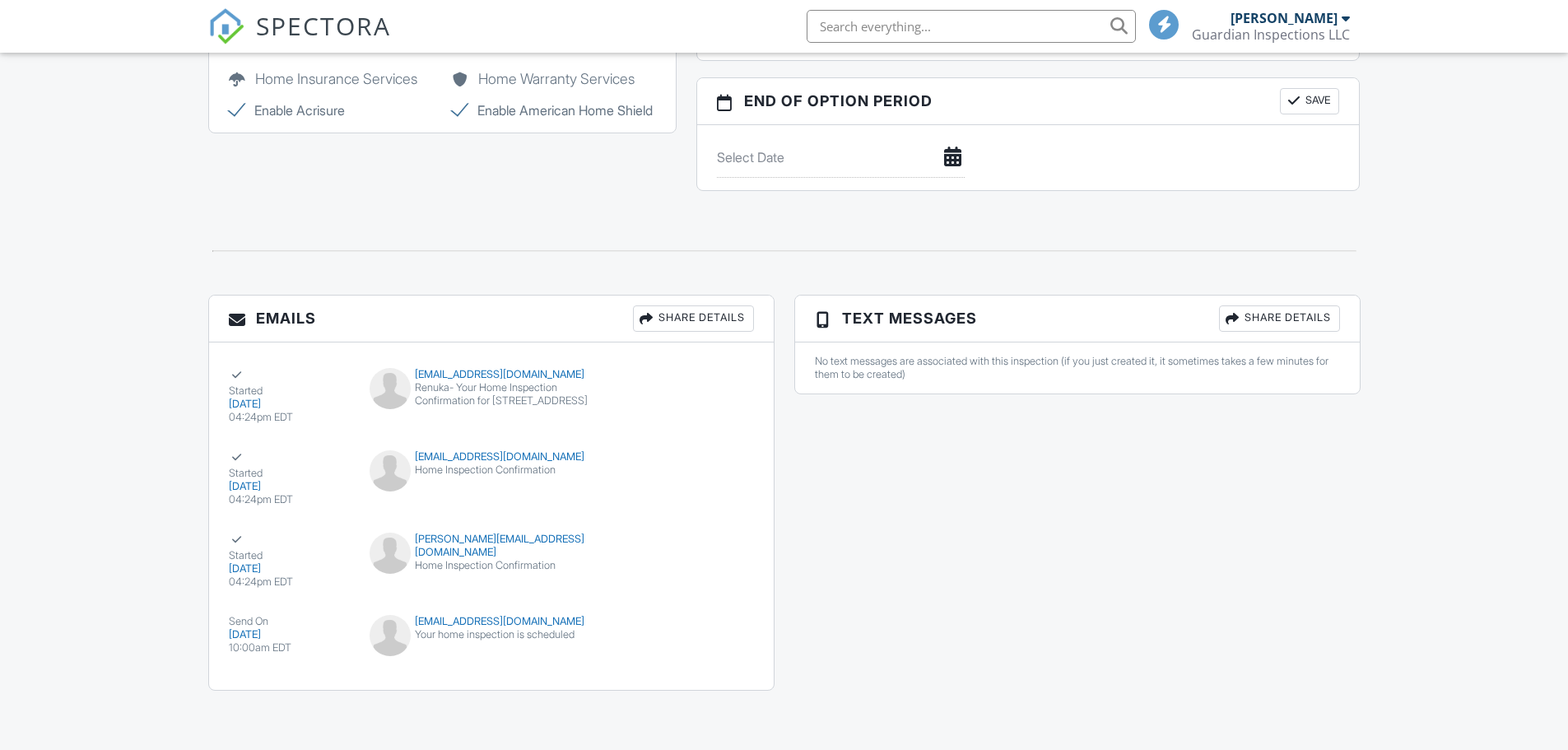
click at [1257, 321] on div "Share Details" at bounding box center [1280, 318] width 121 height 26
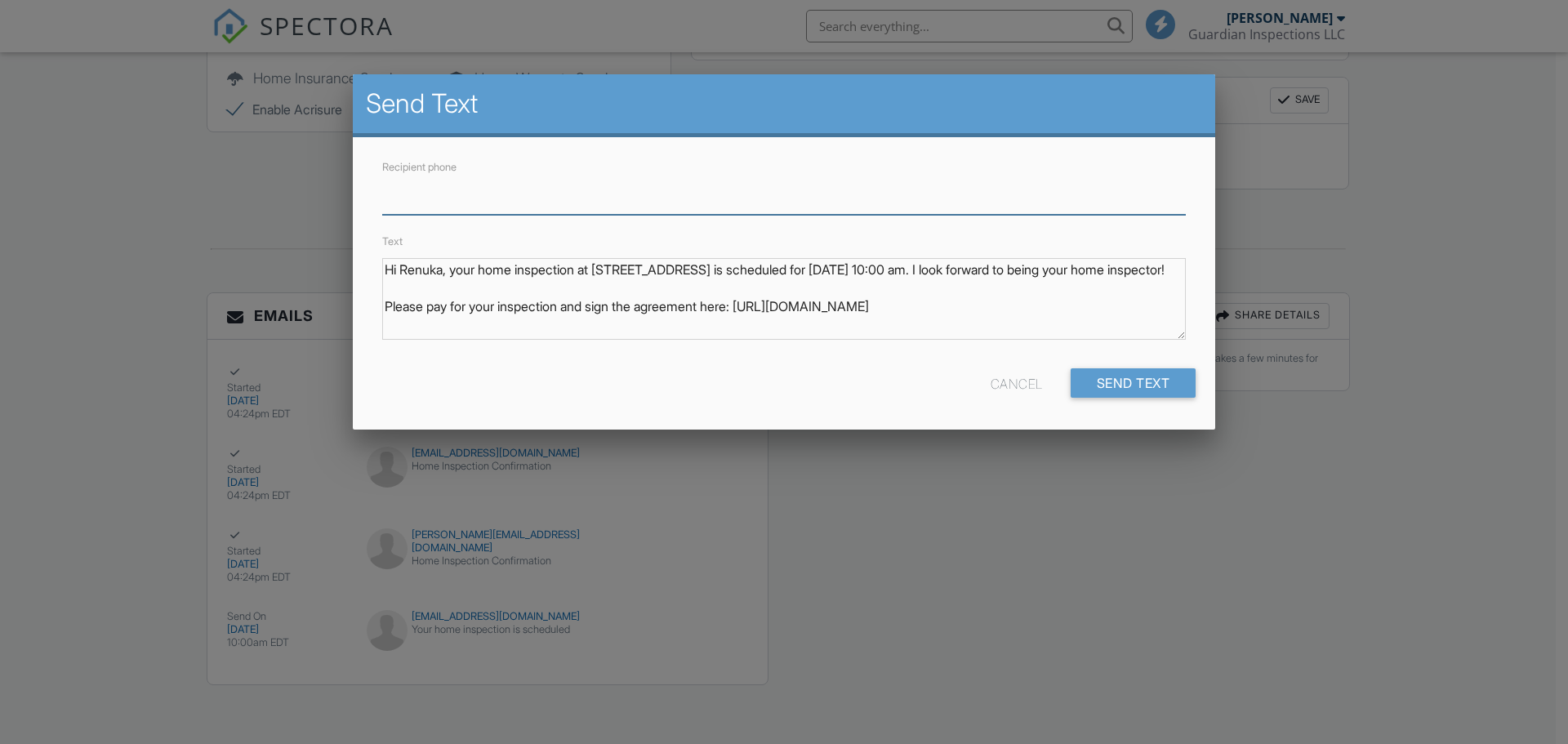
click at [416, 197] on input "Recipient phone" at bounding box center [784, 194] width 803 height 40
type input "7063403366"
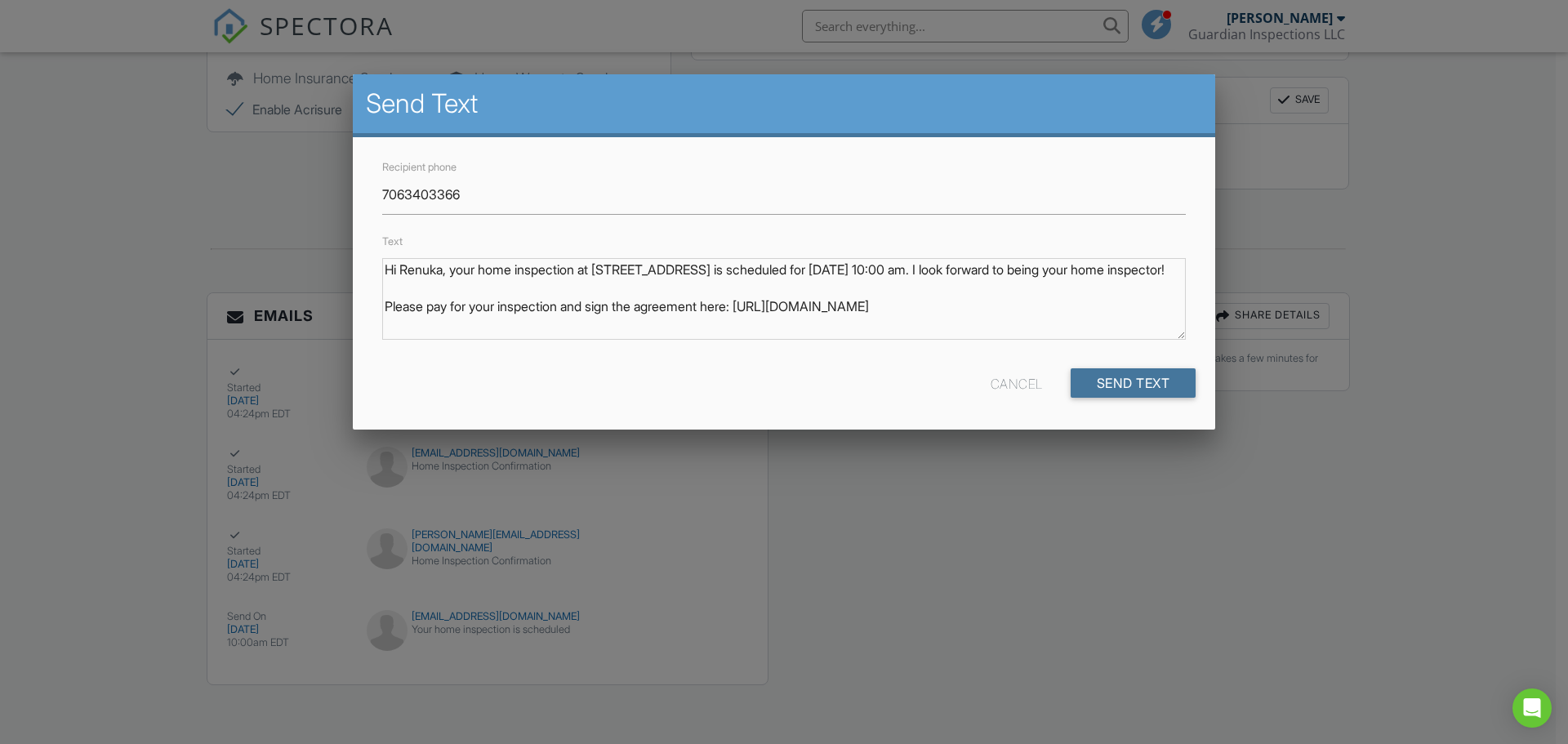
click at [1160, 394] on input "Send Text" at bounding box center [1133, 383] width 126 height 30
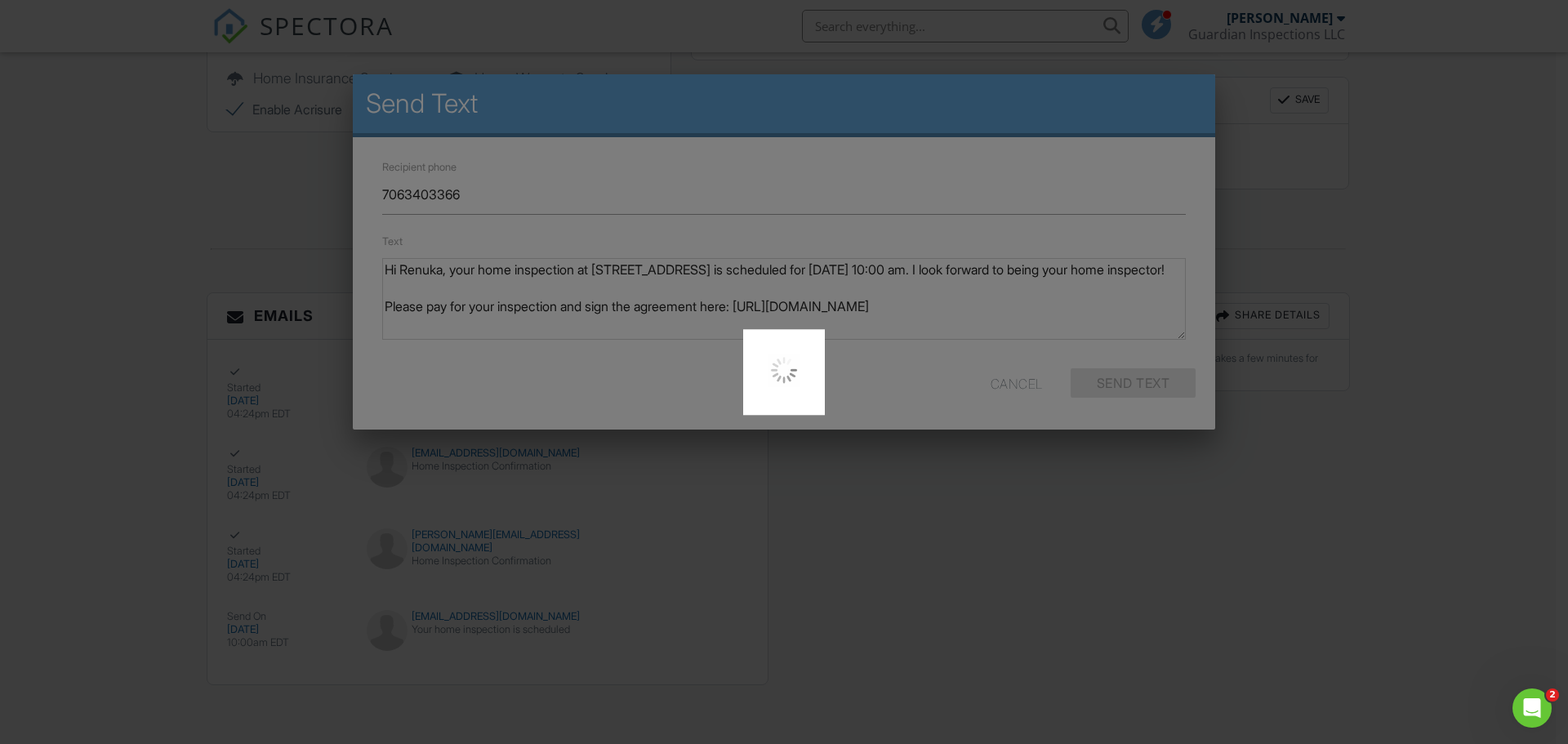
scroll to position [0, 0]
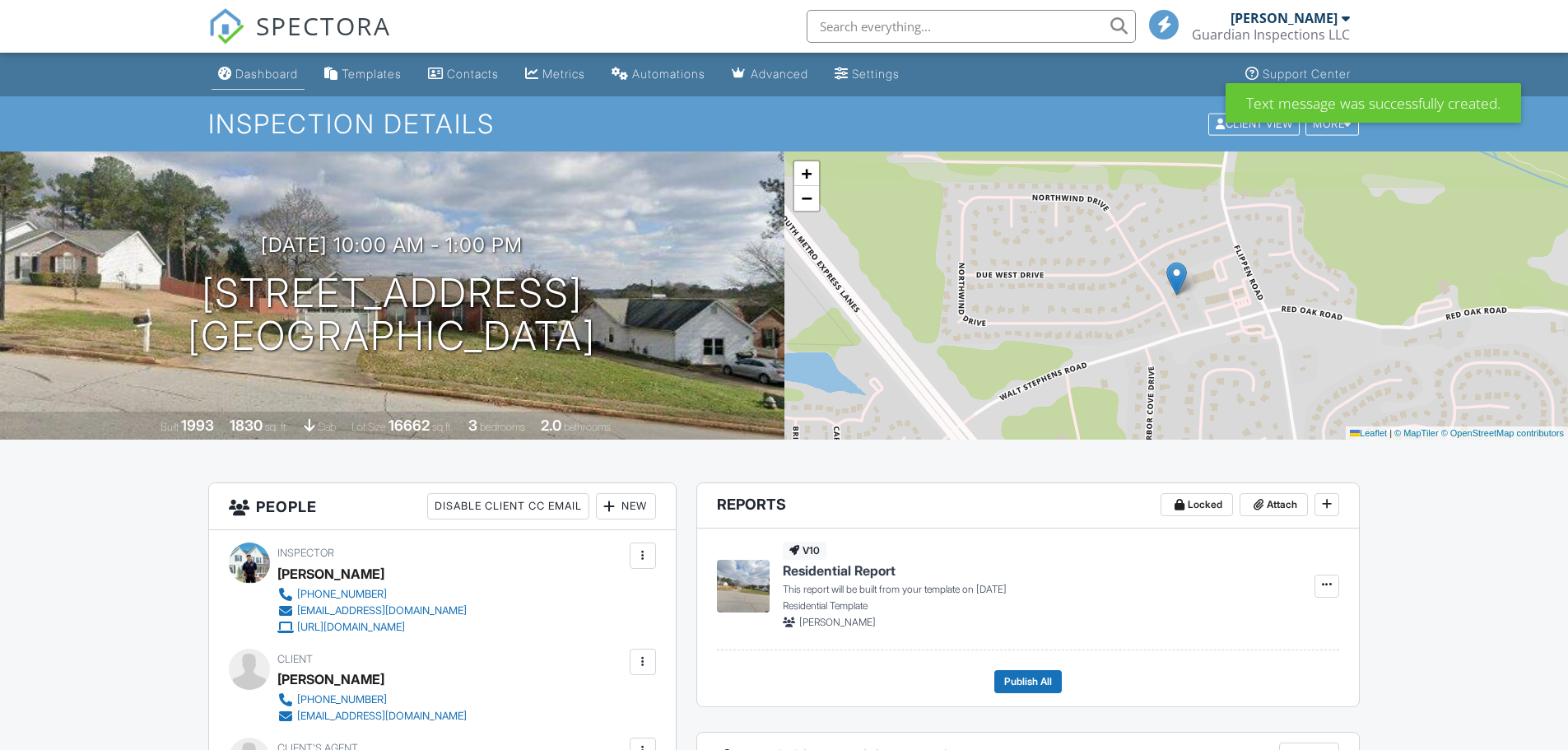
click at [245, 70] on div "Dashboard" at bounding box center [267, 73] width 63 height 14
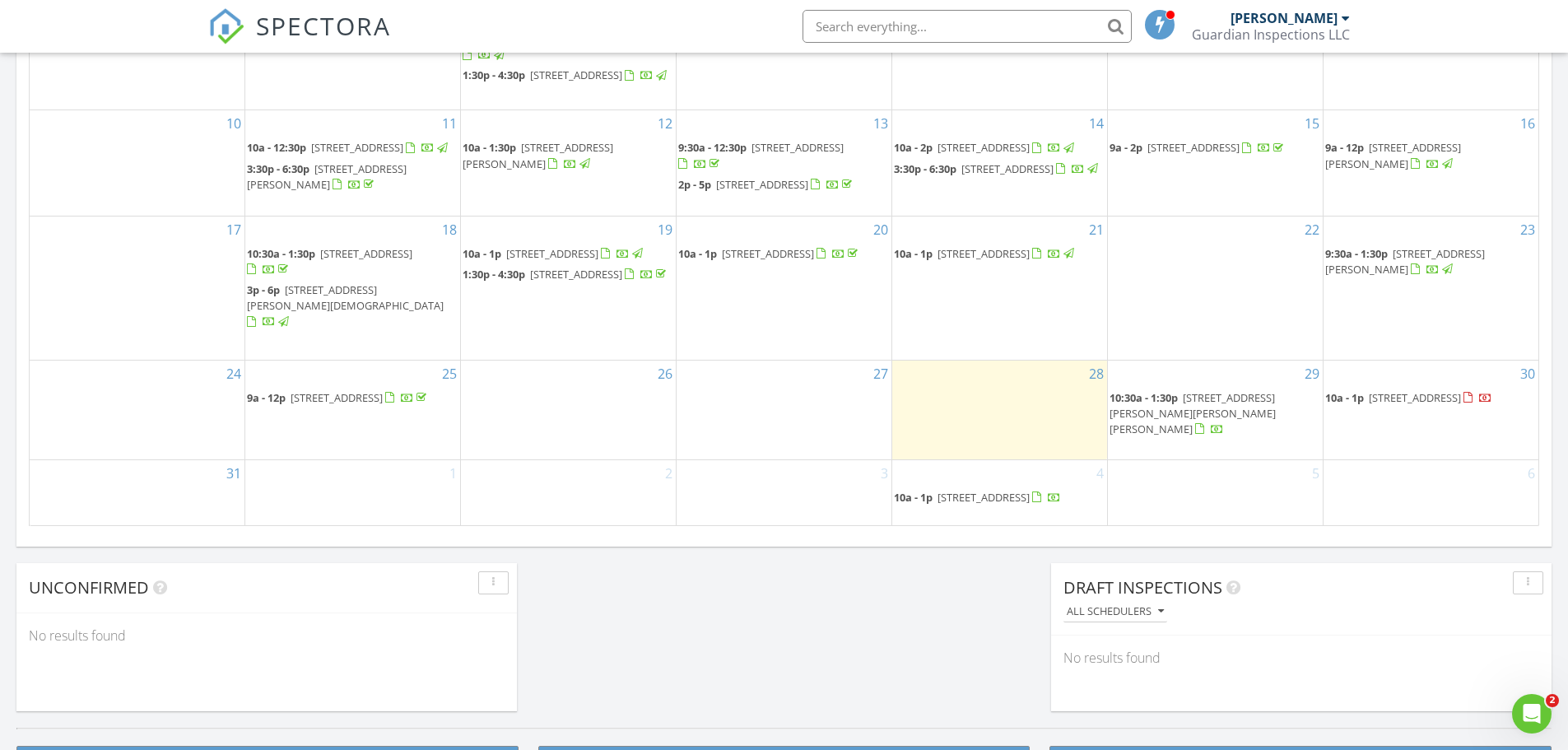
scroll to position [1235, 0]
